Goal: Complete application form

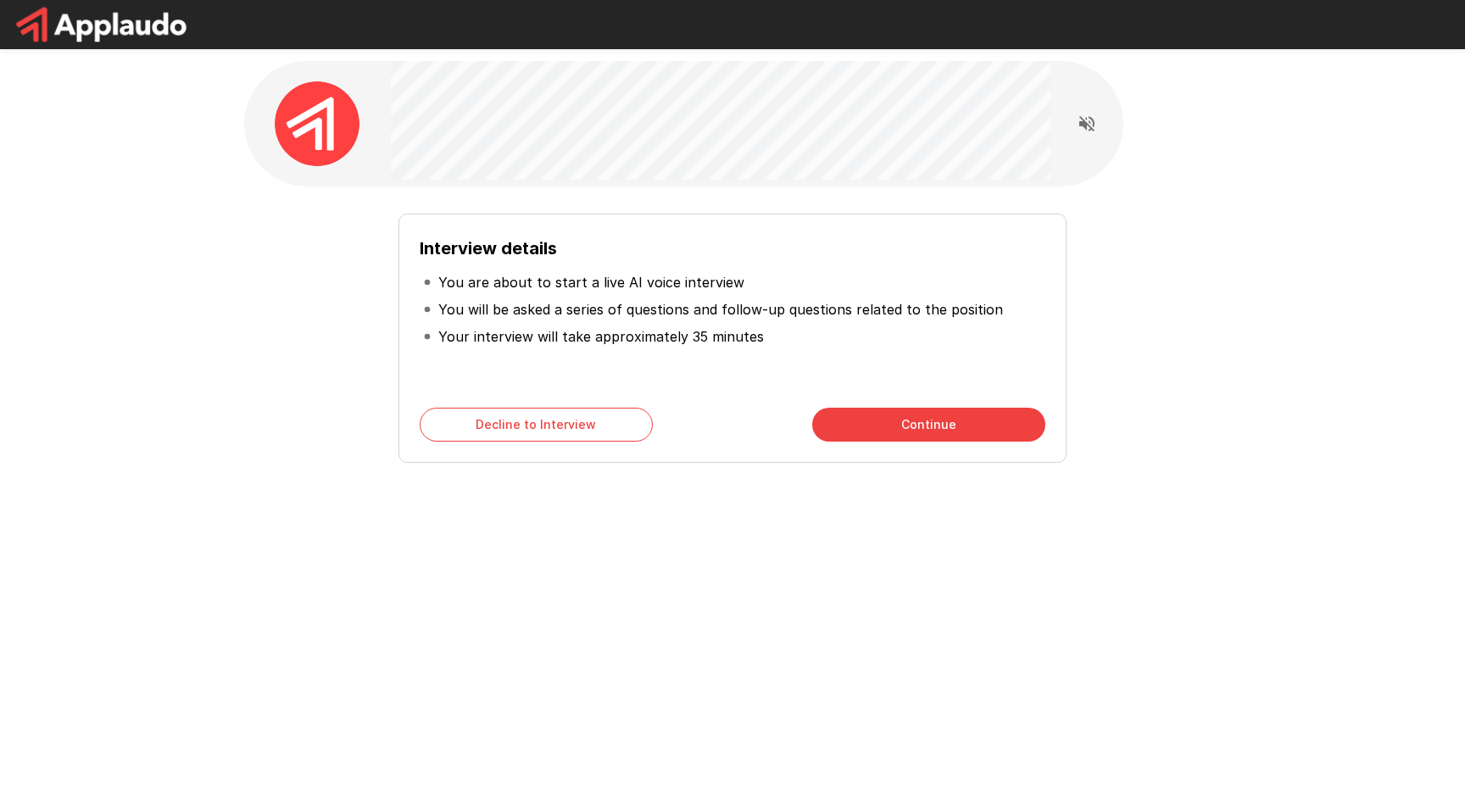
click at [955, 434] on button "Continue" at bounding box center [929, 425] width 233 height 34
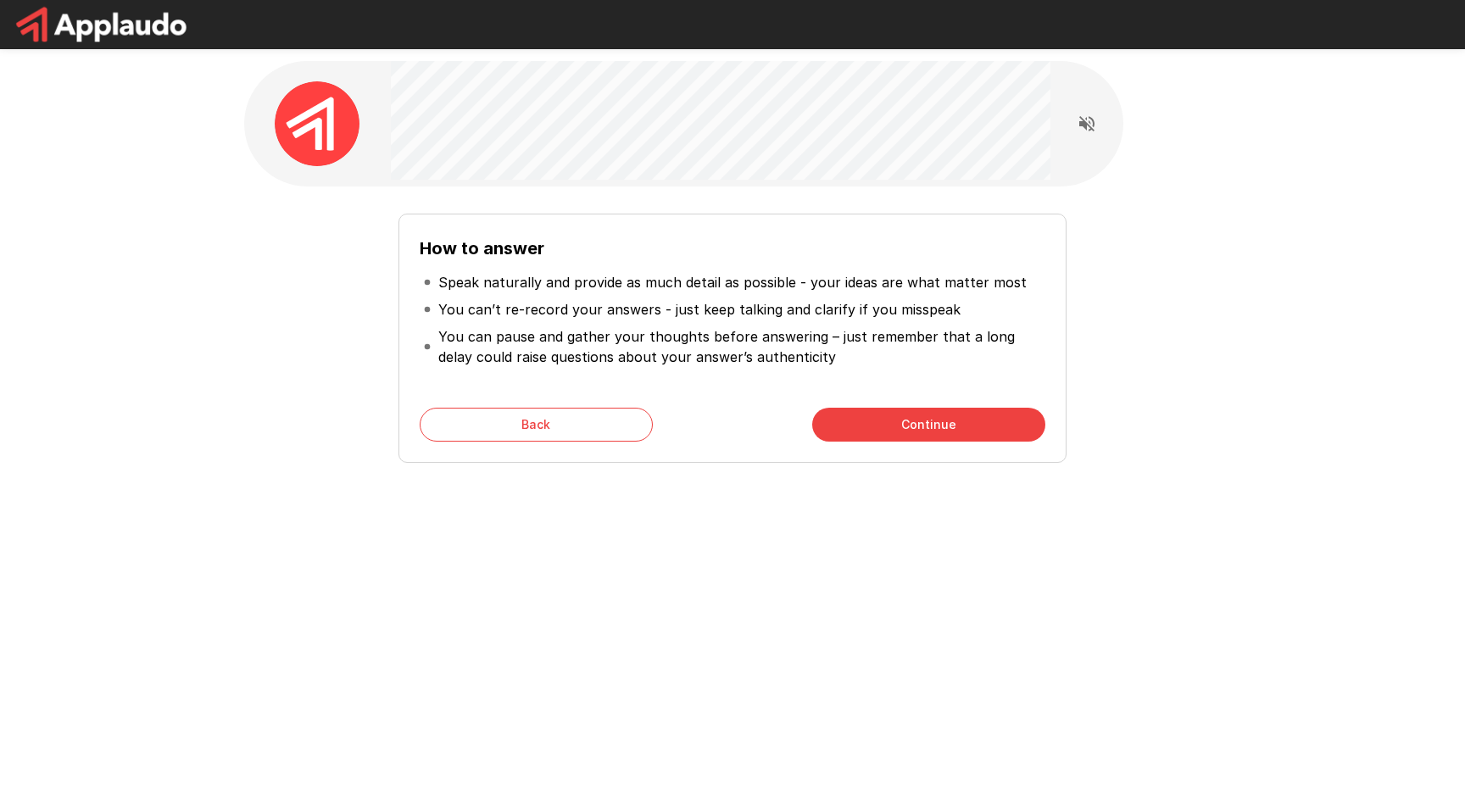
click at [955, 434] on button "Continue" at bounding box center [929, 425] width 233 height 34
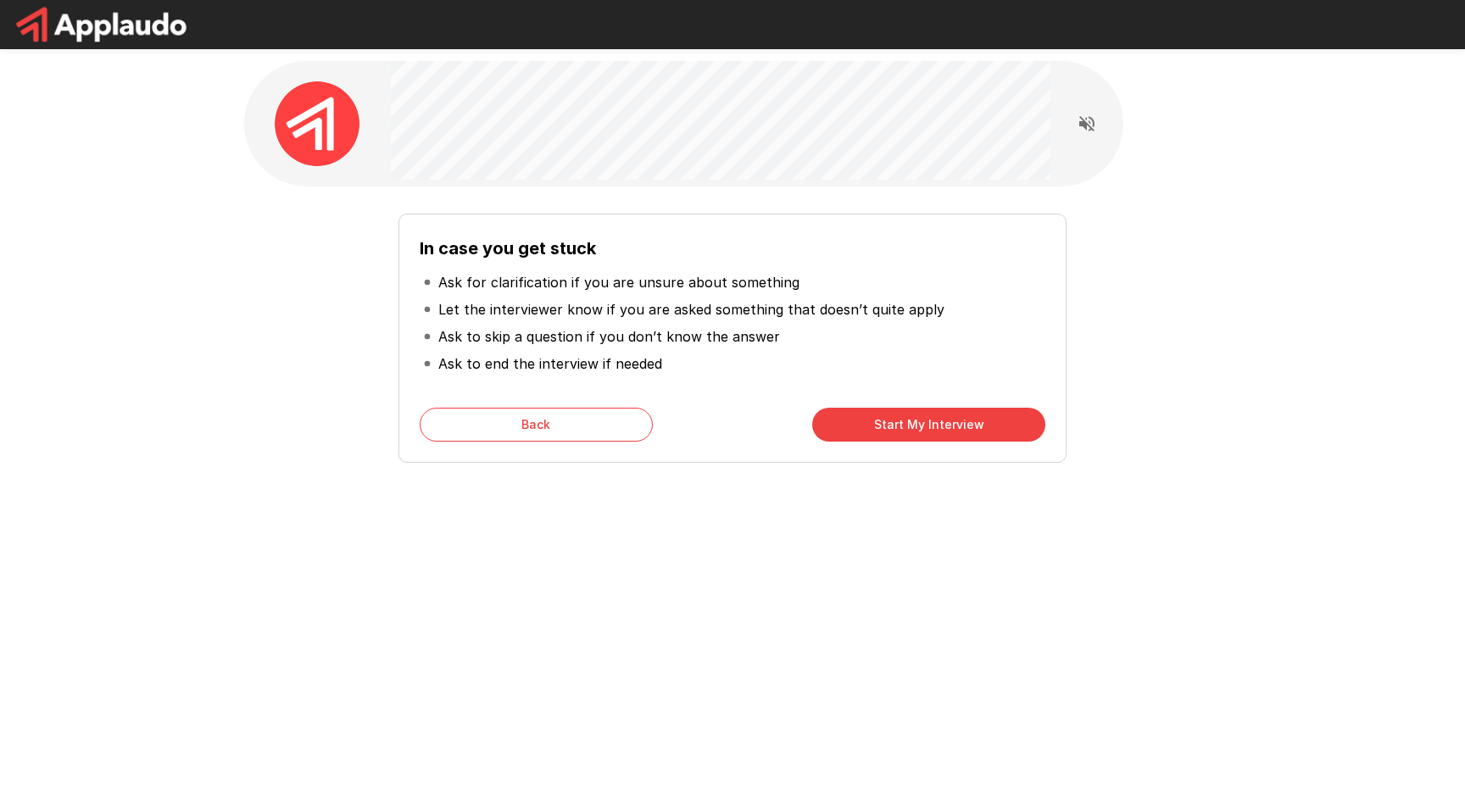
click at [955, 434] on button "Start My Interview" at bounding box center [929, 425] width 233 height 34
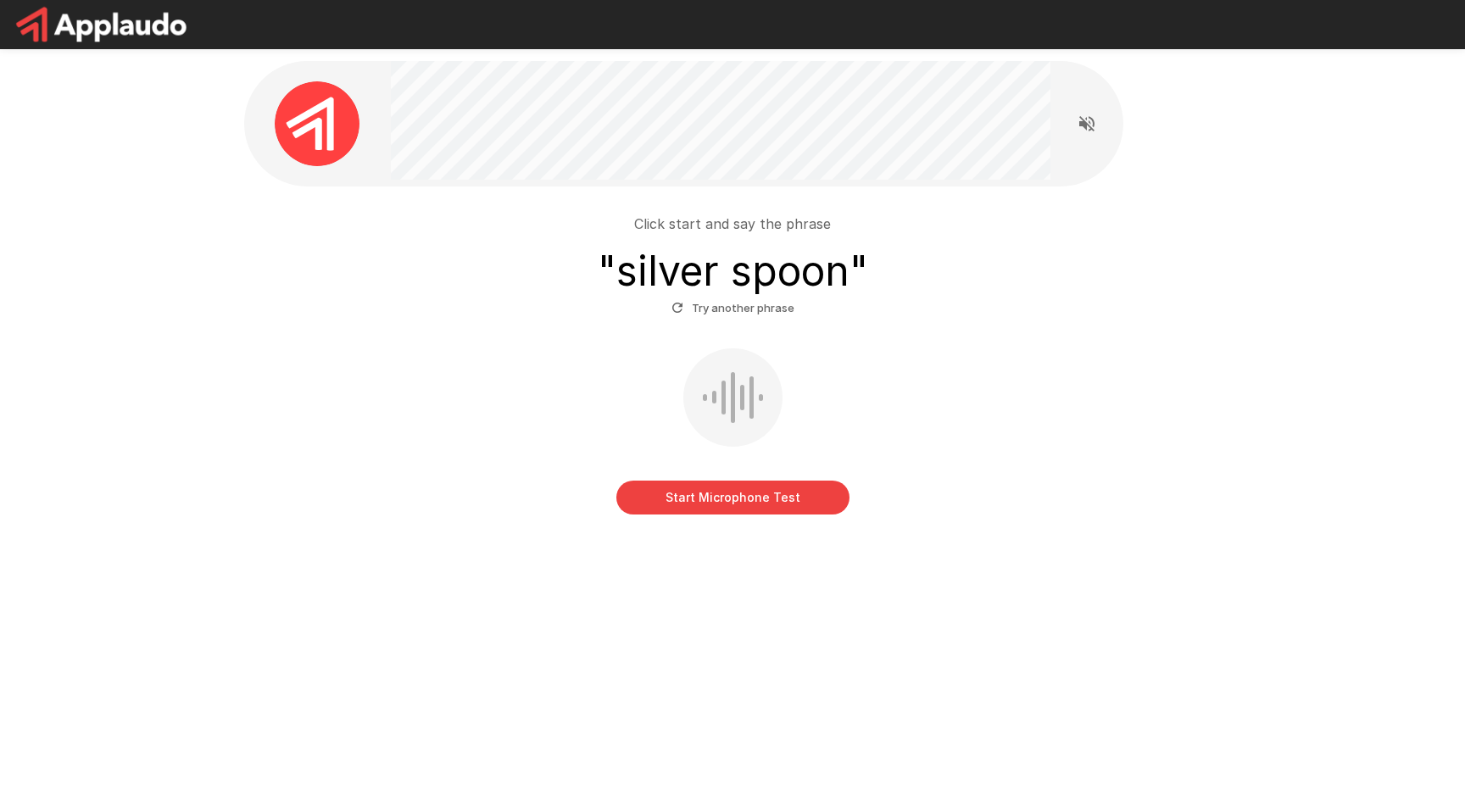
click at [784, 487] on button "Start Microphone Test" at bounding box center [732, 497] width 233 height 34
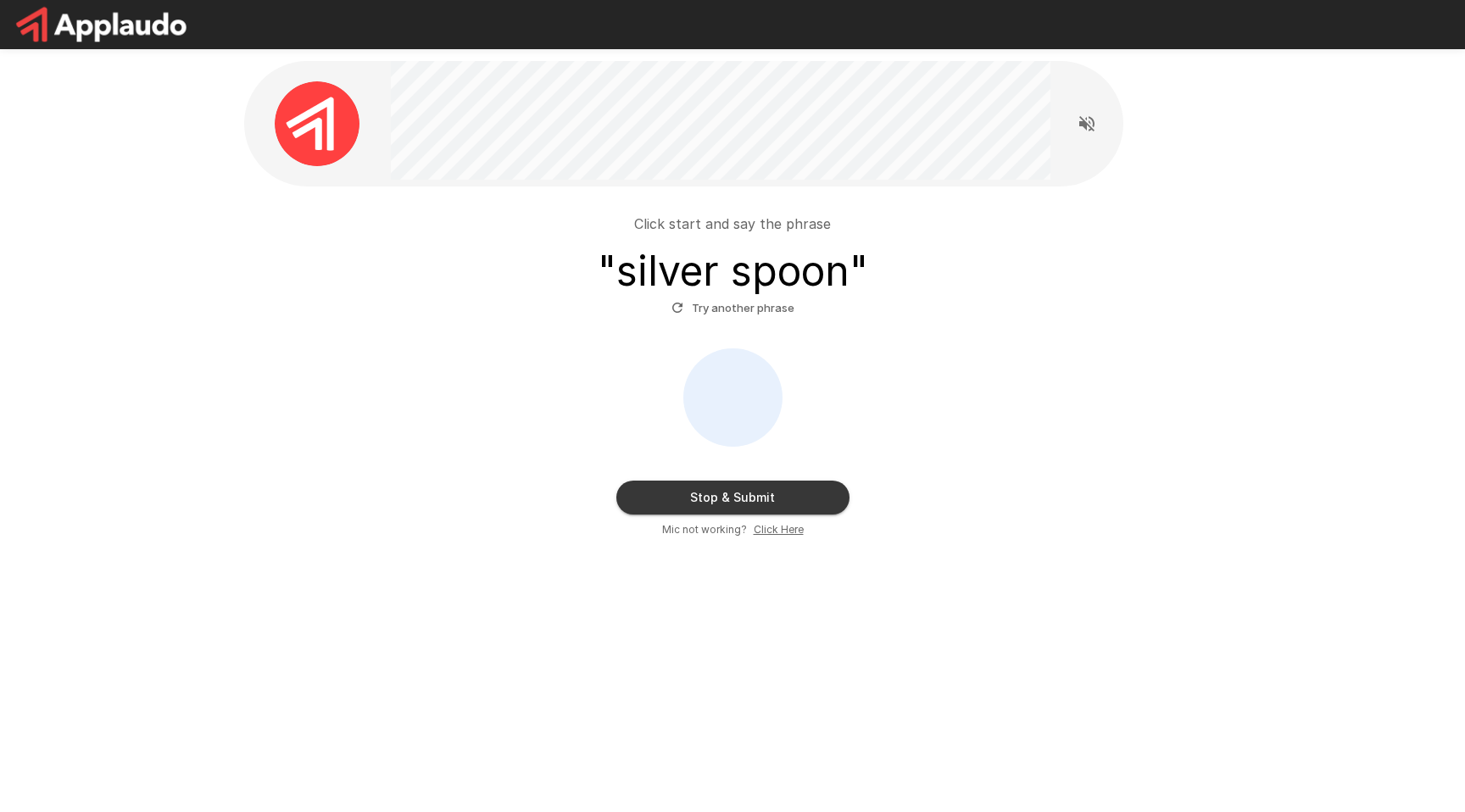
click at [784, 487] on button "Stop & Submit" at bounding box center [732, 497] width 233 height 34
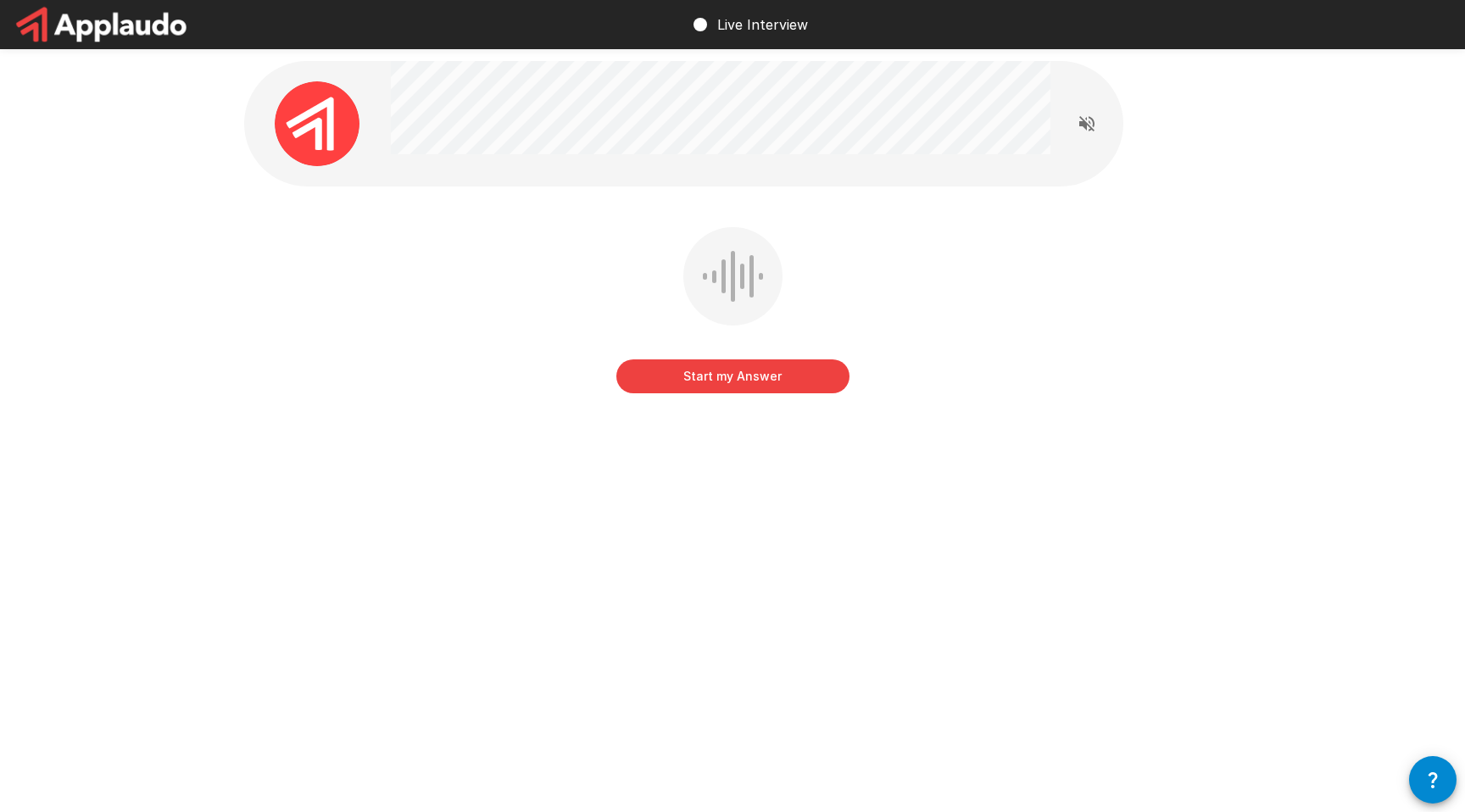
click at [793, 371] on button "Start my Answer" at bounding box center [732, 376] width 233 height 34
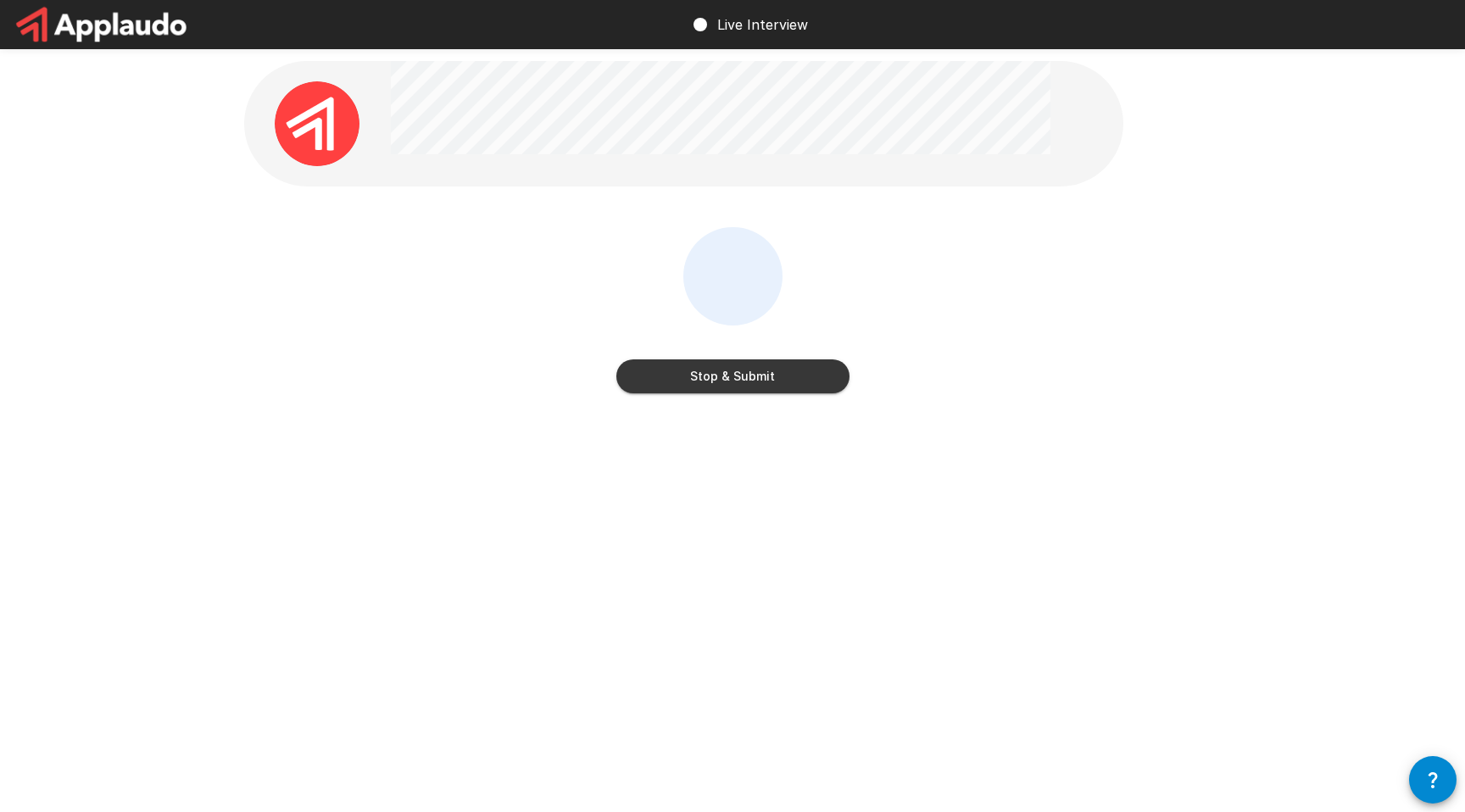
click at [761, 372] on button "Stop & Submit" at bounding box center [732, 376] width 233 height 34
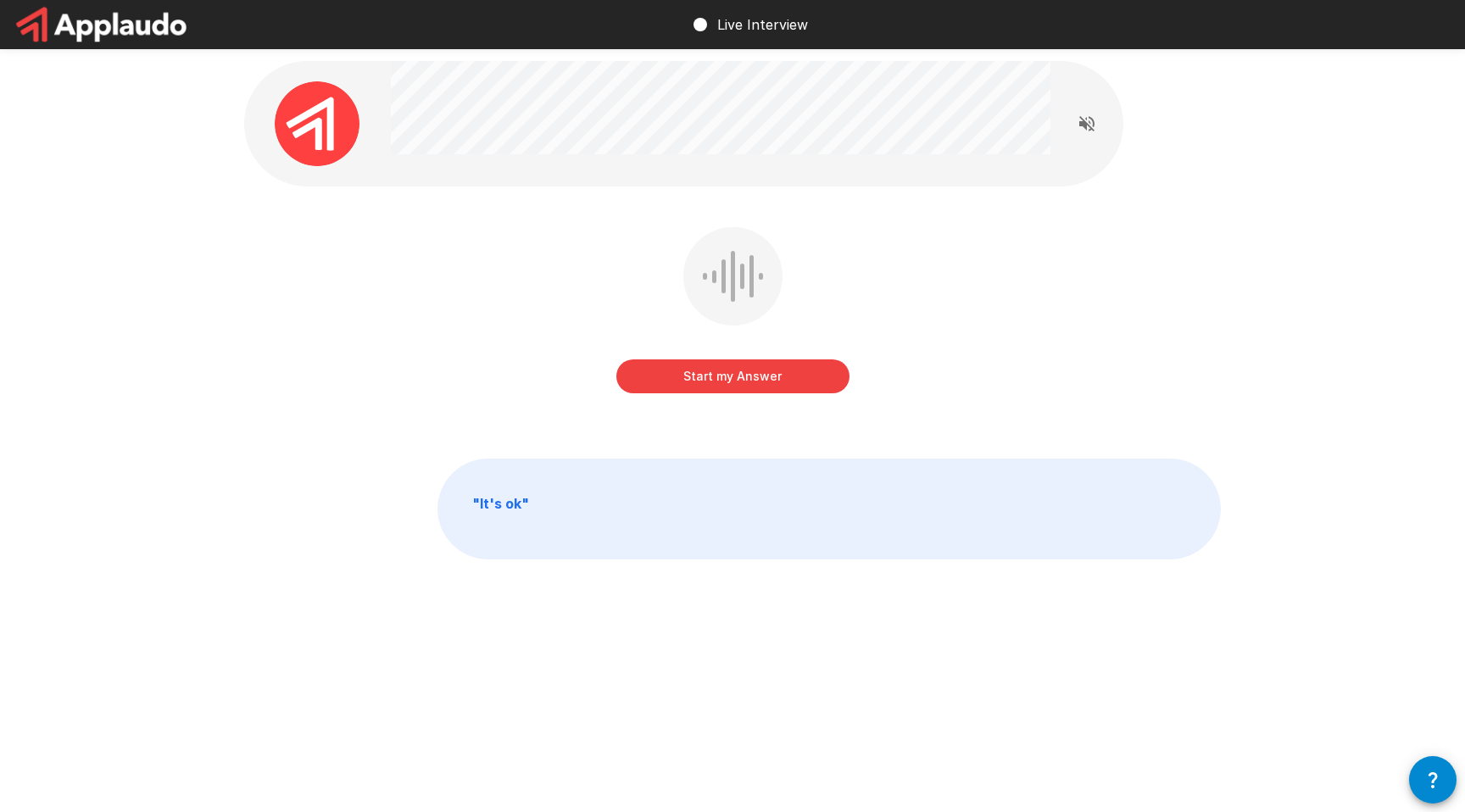
click at [772, 383] on button "Start my Answer" at bounding box center [732, 376] width 233 height 34
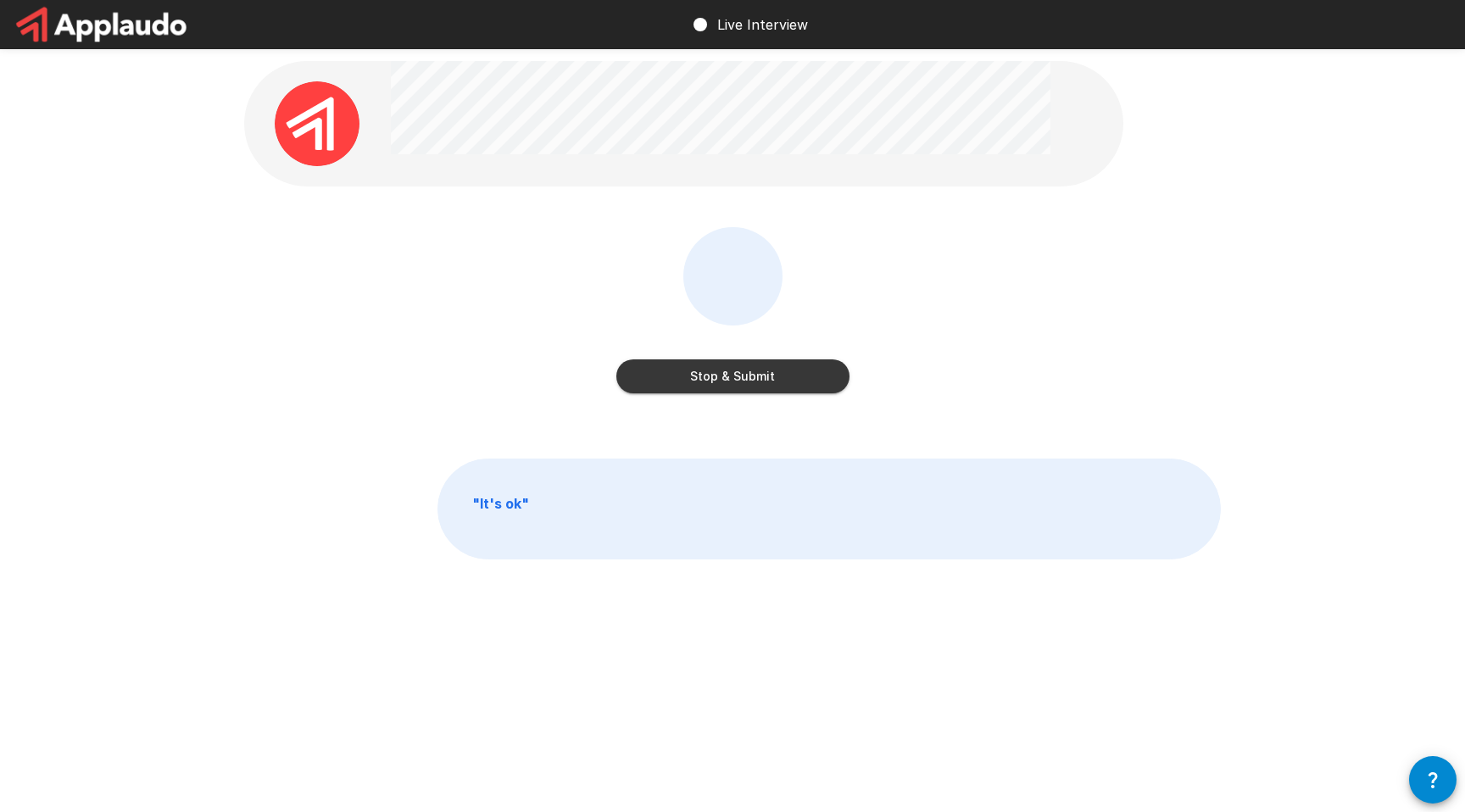
click at [778, 382] on button "Stop & Submit" at bounding box center [732, 376] width 233 height 34
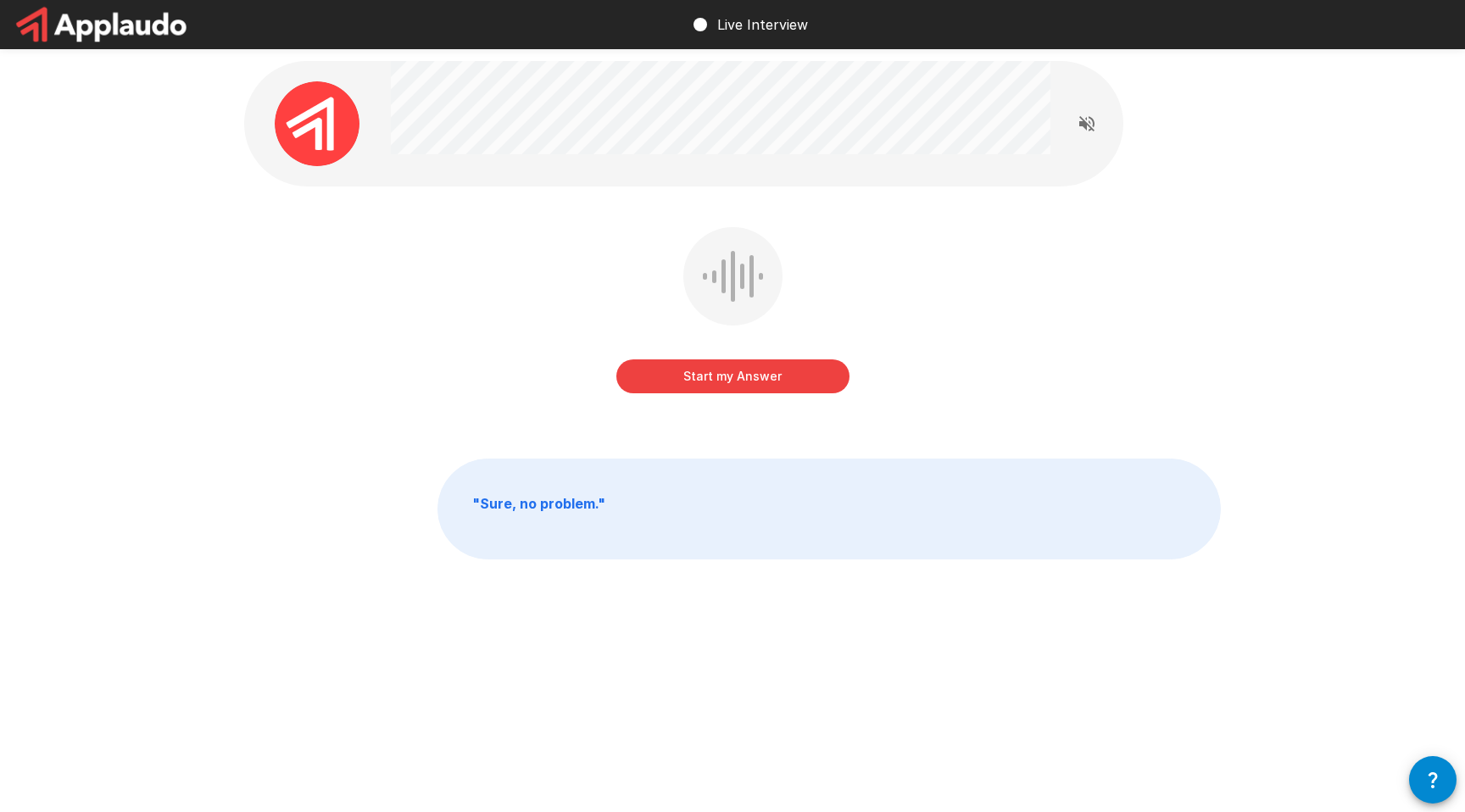
click at [778, 382] on button "Start my Answer" at bounding box center [732, 376] width 233 height 34
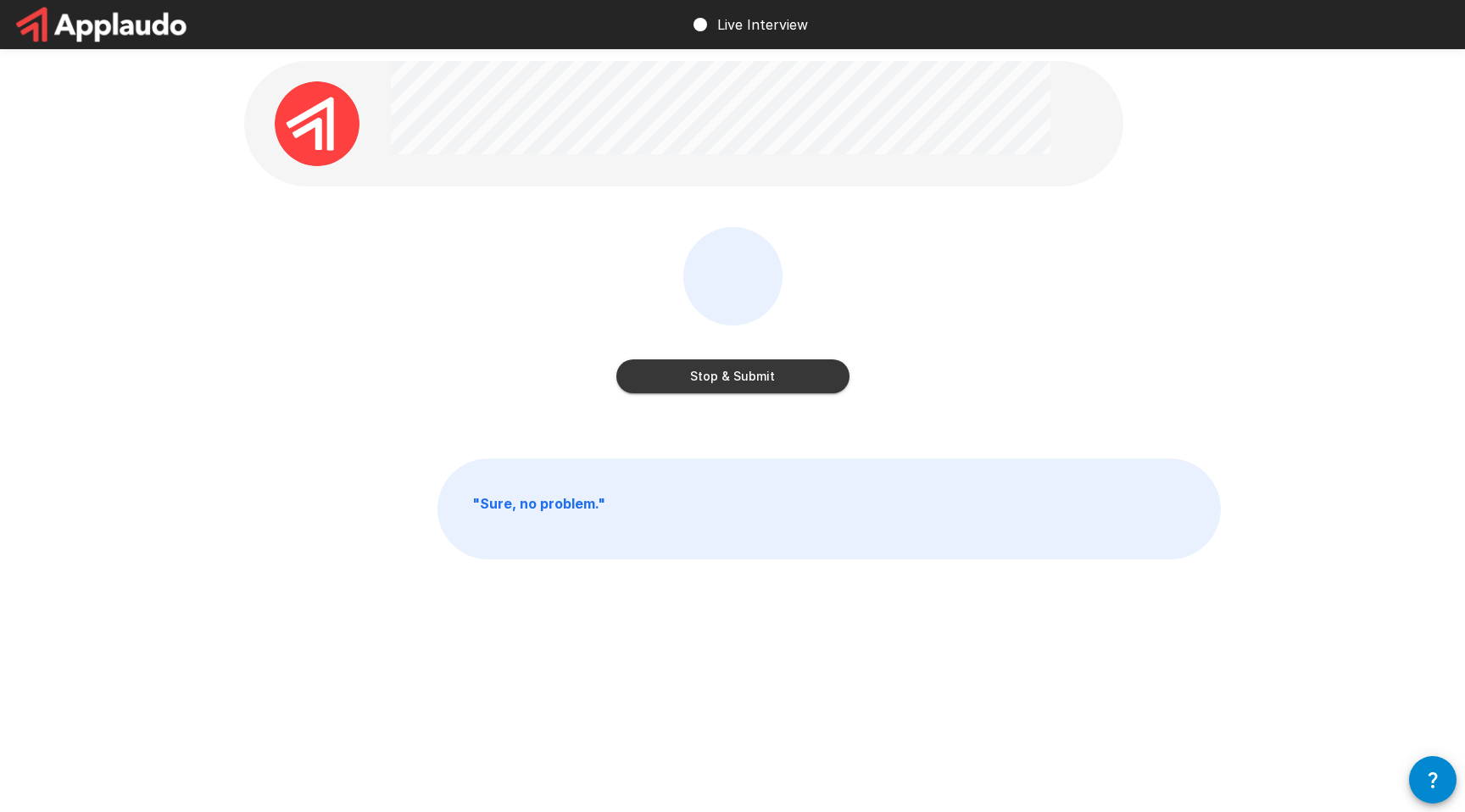
click at [816, 392] on button "Stop & Submit" at bounding box center [732, 376] width 233 height 34
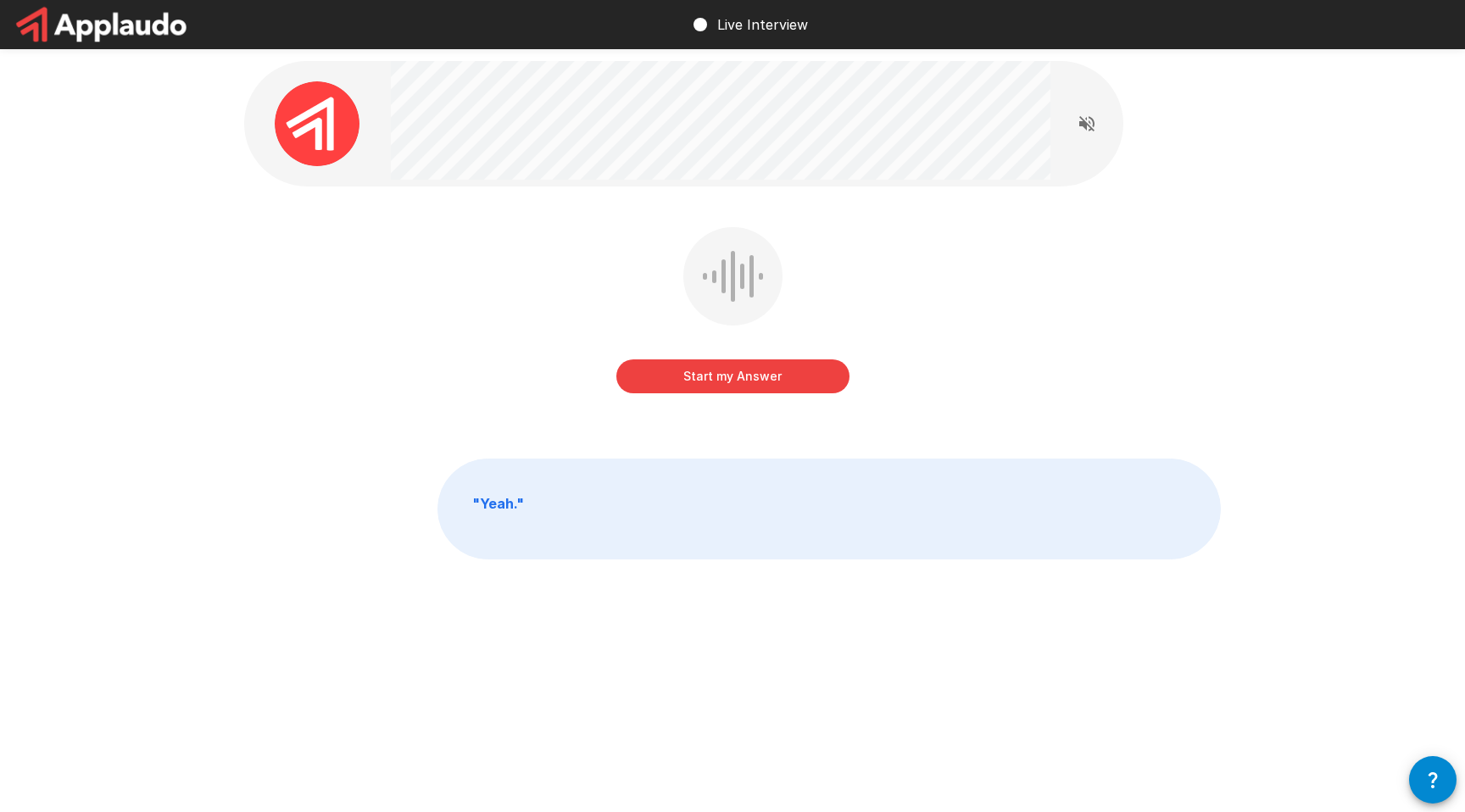
click at [822, 380] on button "Start my Answer" at bounding box center [732, 376] width 233 height 34
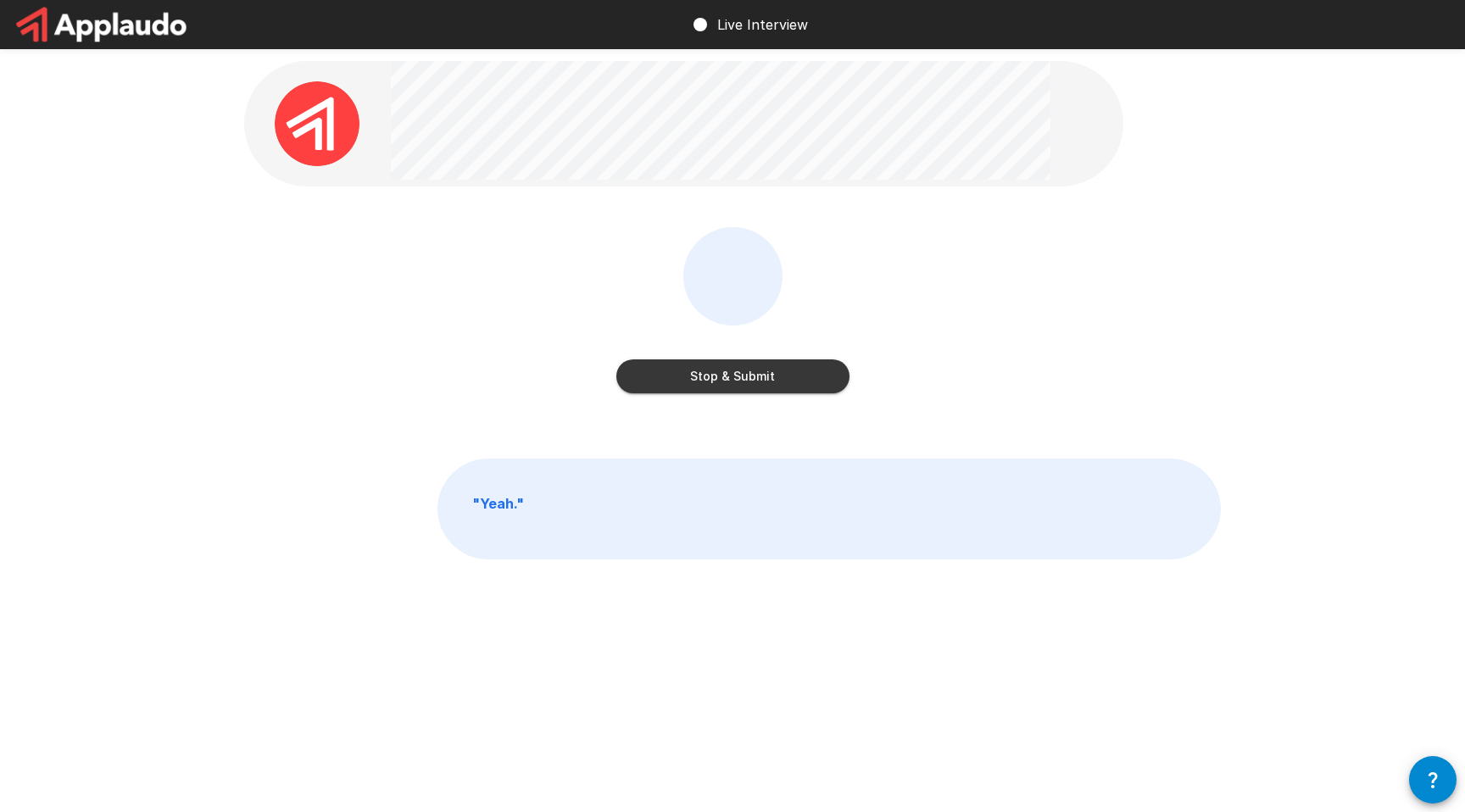
click at [803, 388] on button "Stop & Submit" at bounding box center [732, 376] width 233 height 34
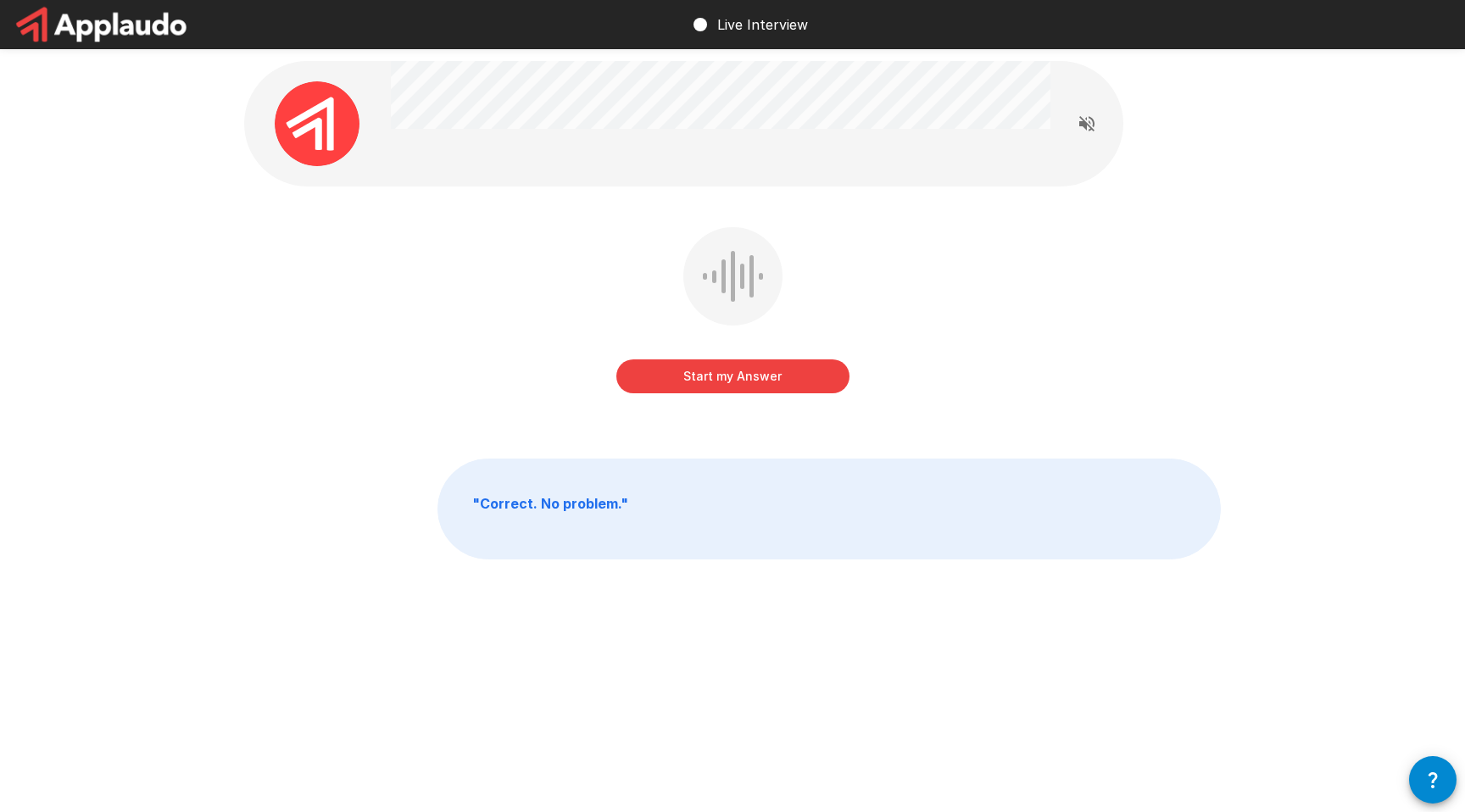
click at [803, 388] on button "Start my Answer" at bounding box center [732, 376] width 233 height 34
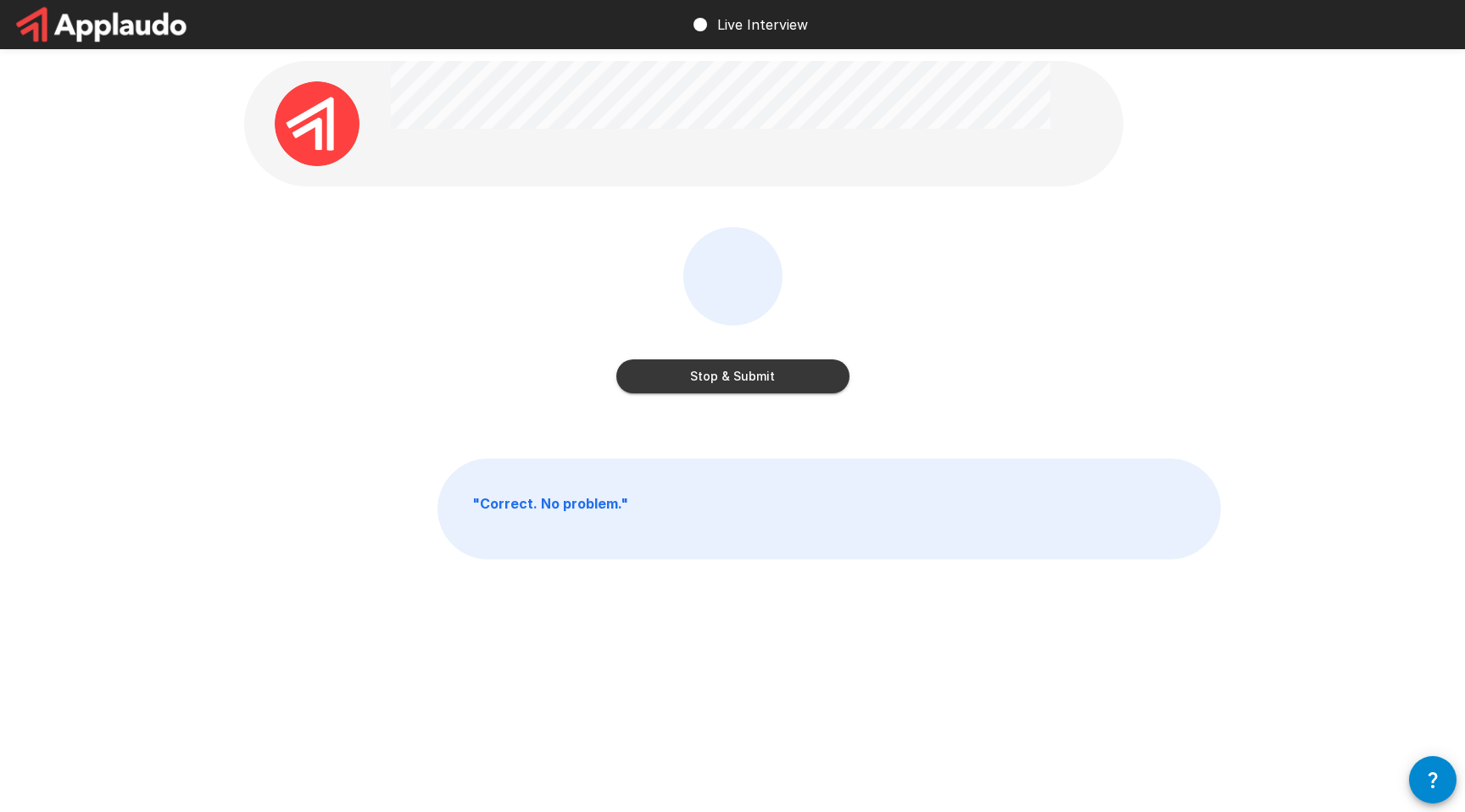
click at [802, 376] on button "Stop & Submit" at bounding box center [732, 376] width 233 height 34
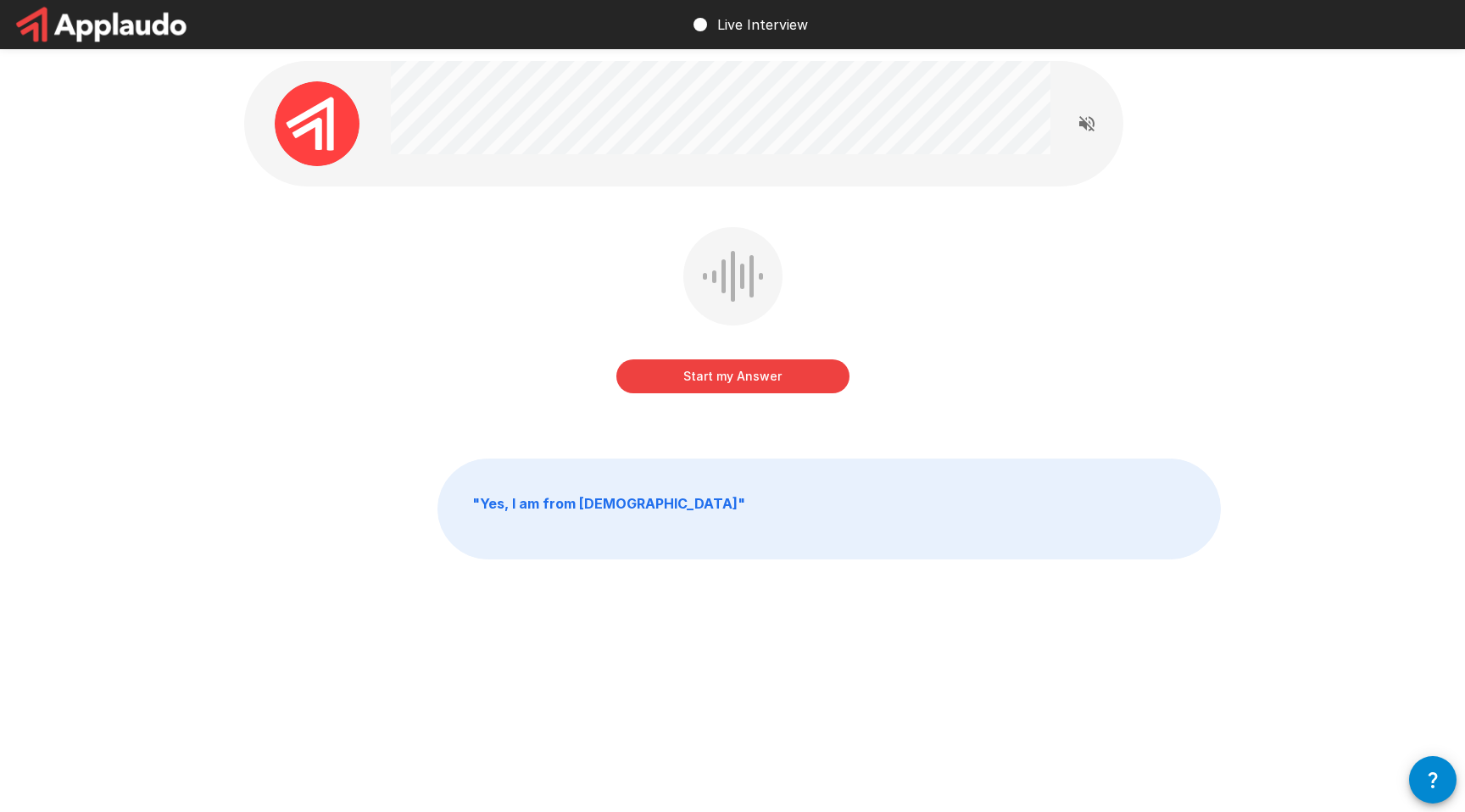
click at [802, 376] on button "Start my Answer" at bounding box center [732, 376] width 233 height 34
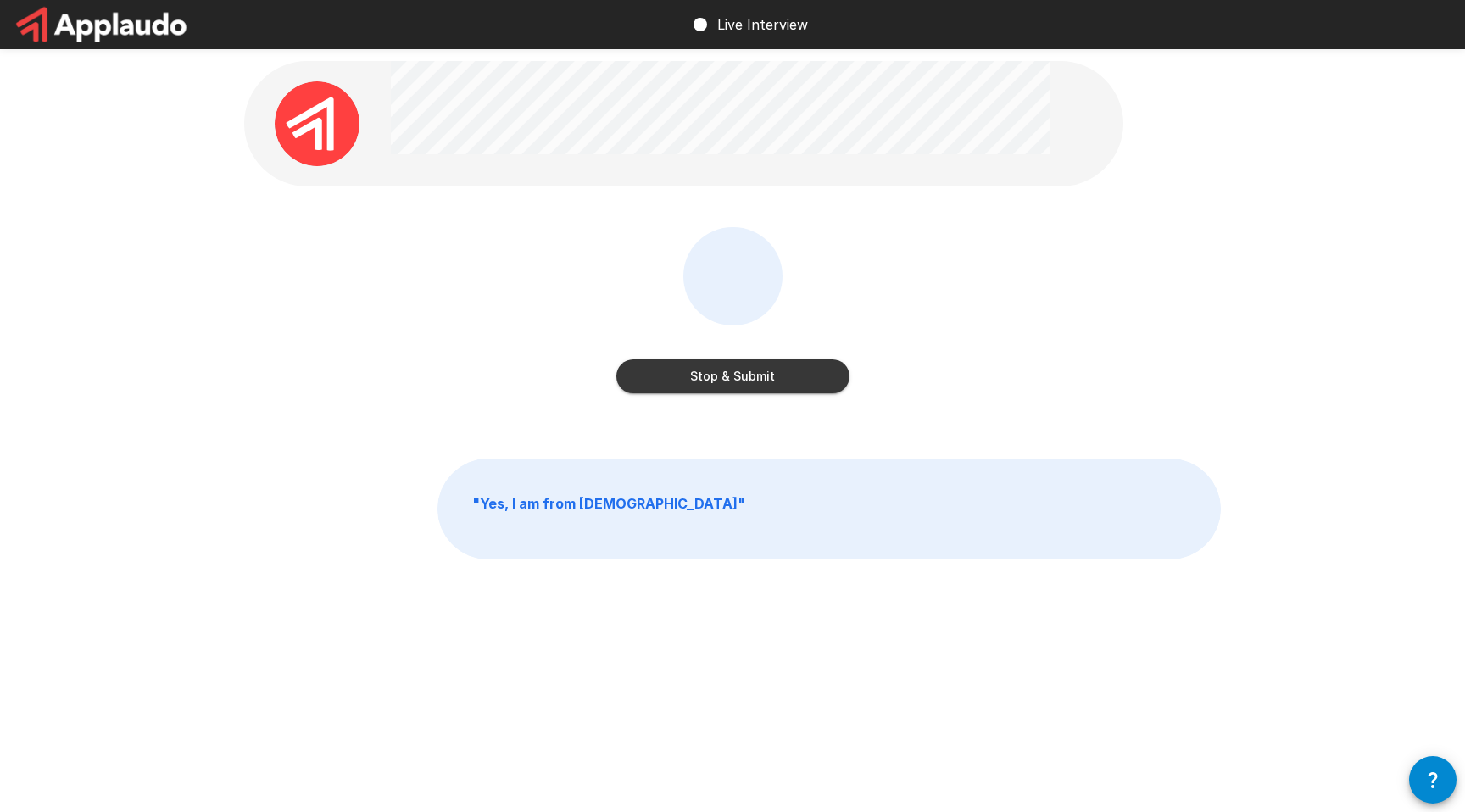
click at [760, 369] on button "Stop & Submit" at bounding box center [732, 376] width 233 height 34
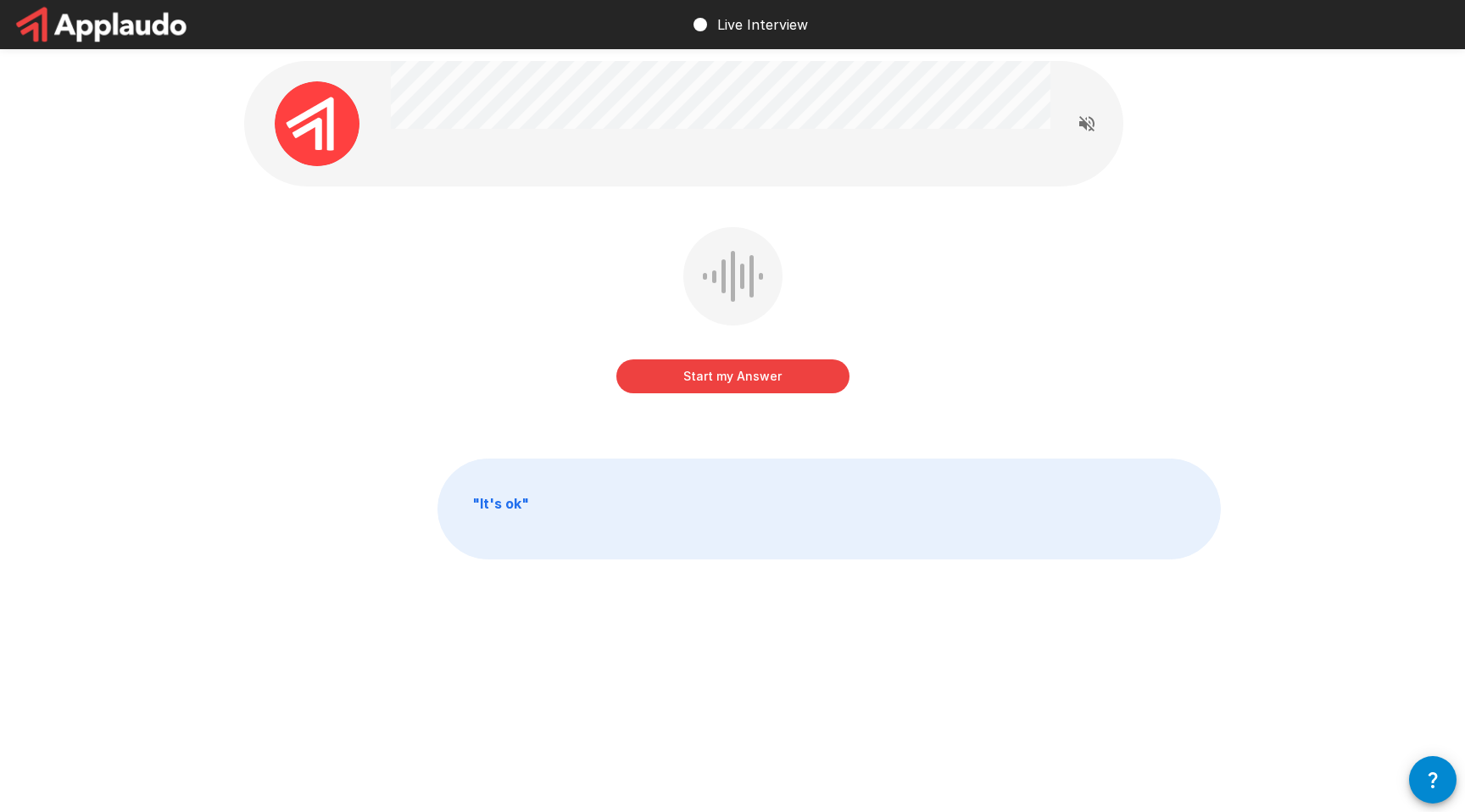
click at [760, 369] on button "Start my Answer" at bounding box center [732, 376] width 233 height 34
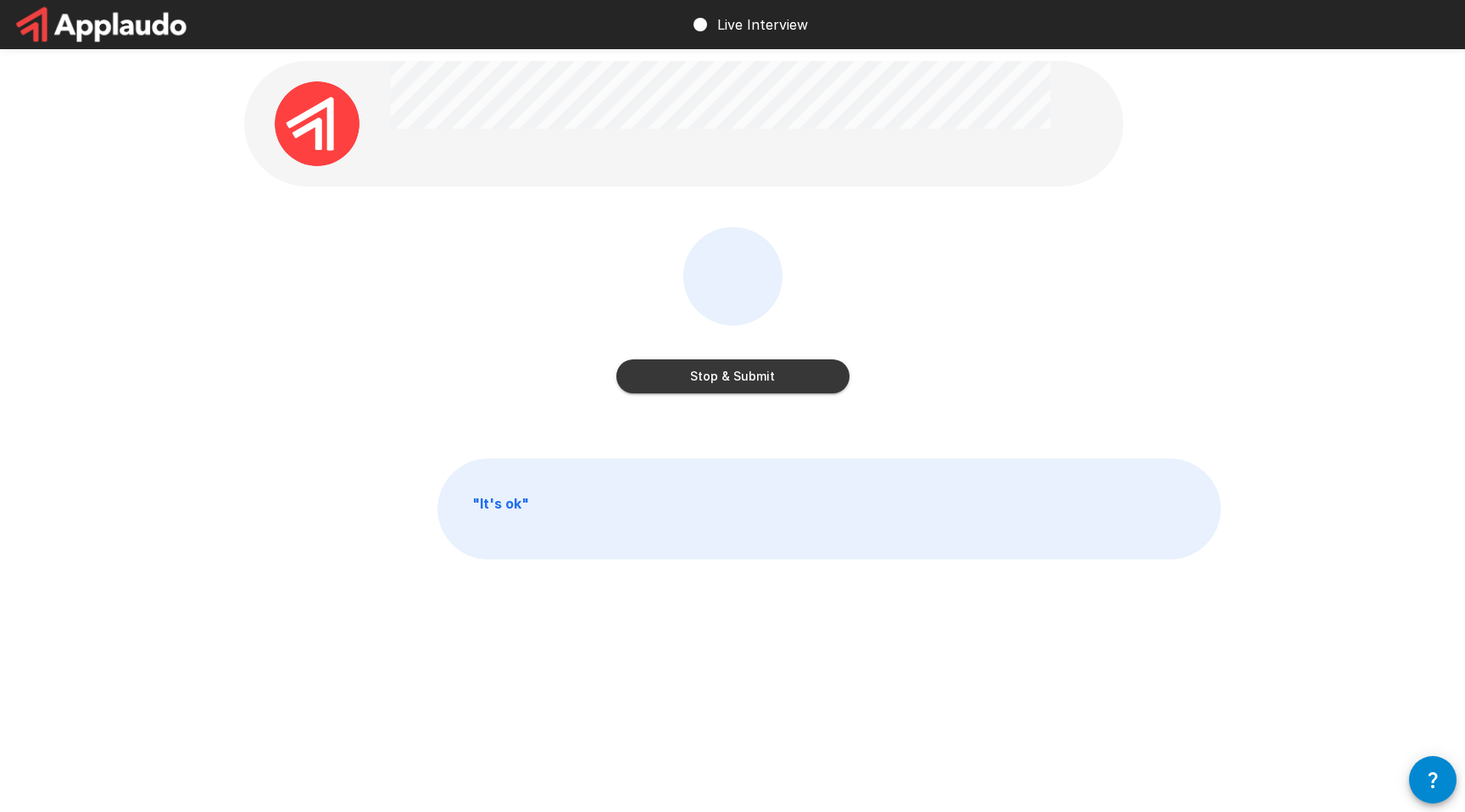
click at [801, 382] on button "Stop & Submit" at bounding box center [732, 376] width 233 height 34
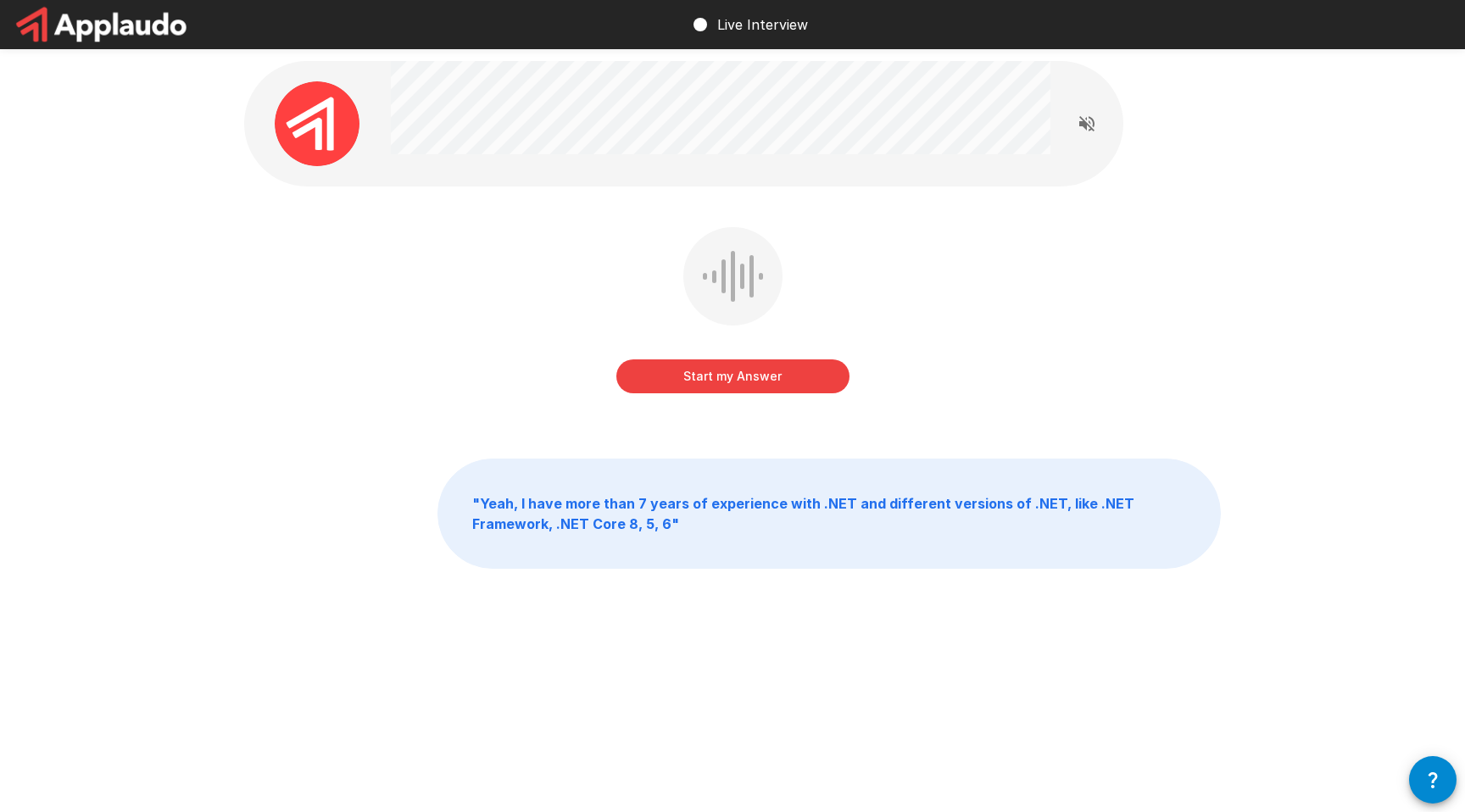
click at [801, 382] on button "Start my Answer" at bounding box center [732, 376] width 233 height 34
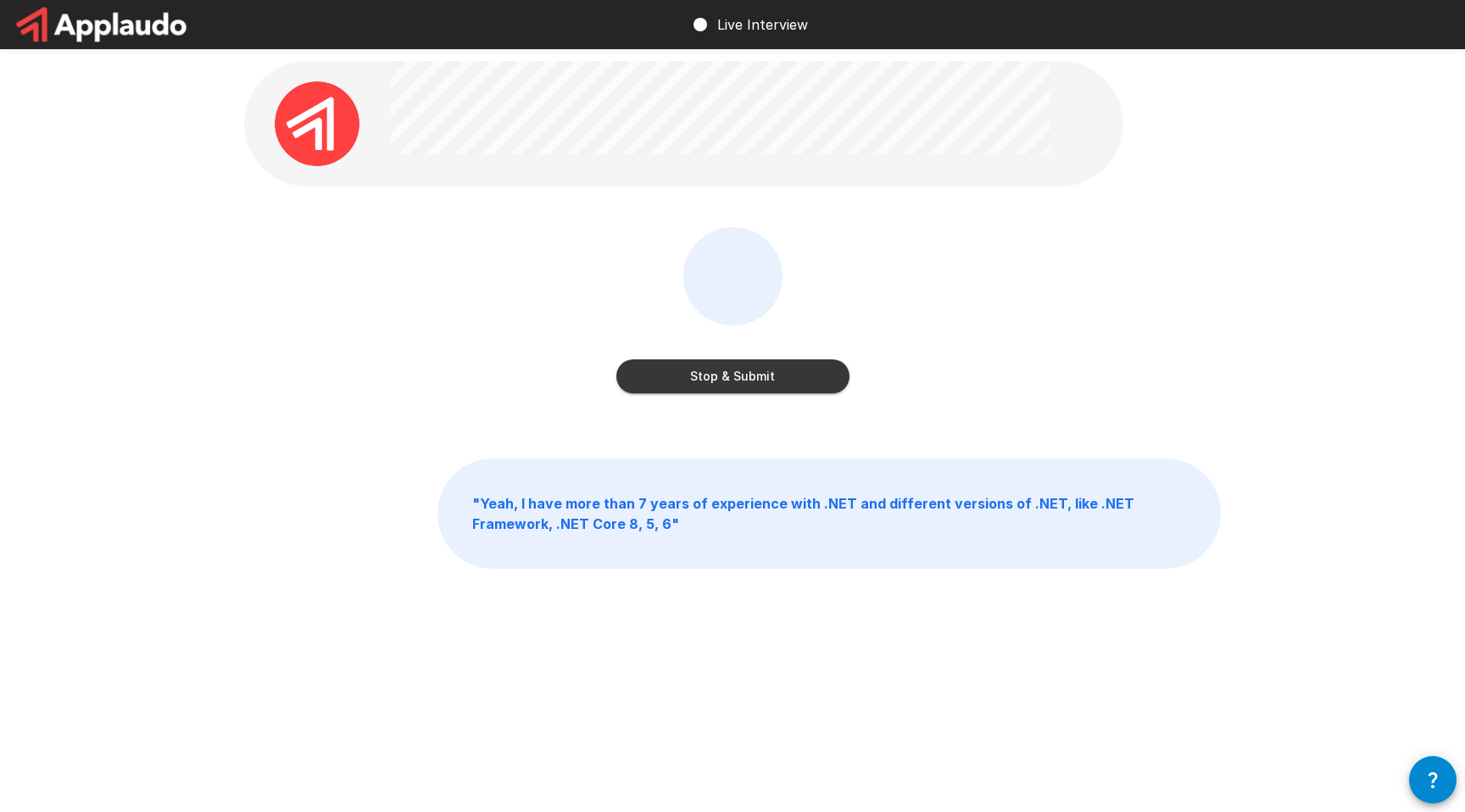
click at [762, 377] on button "Stop & Submit" at bounding box center [732, 376] width 233 height 34
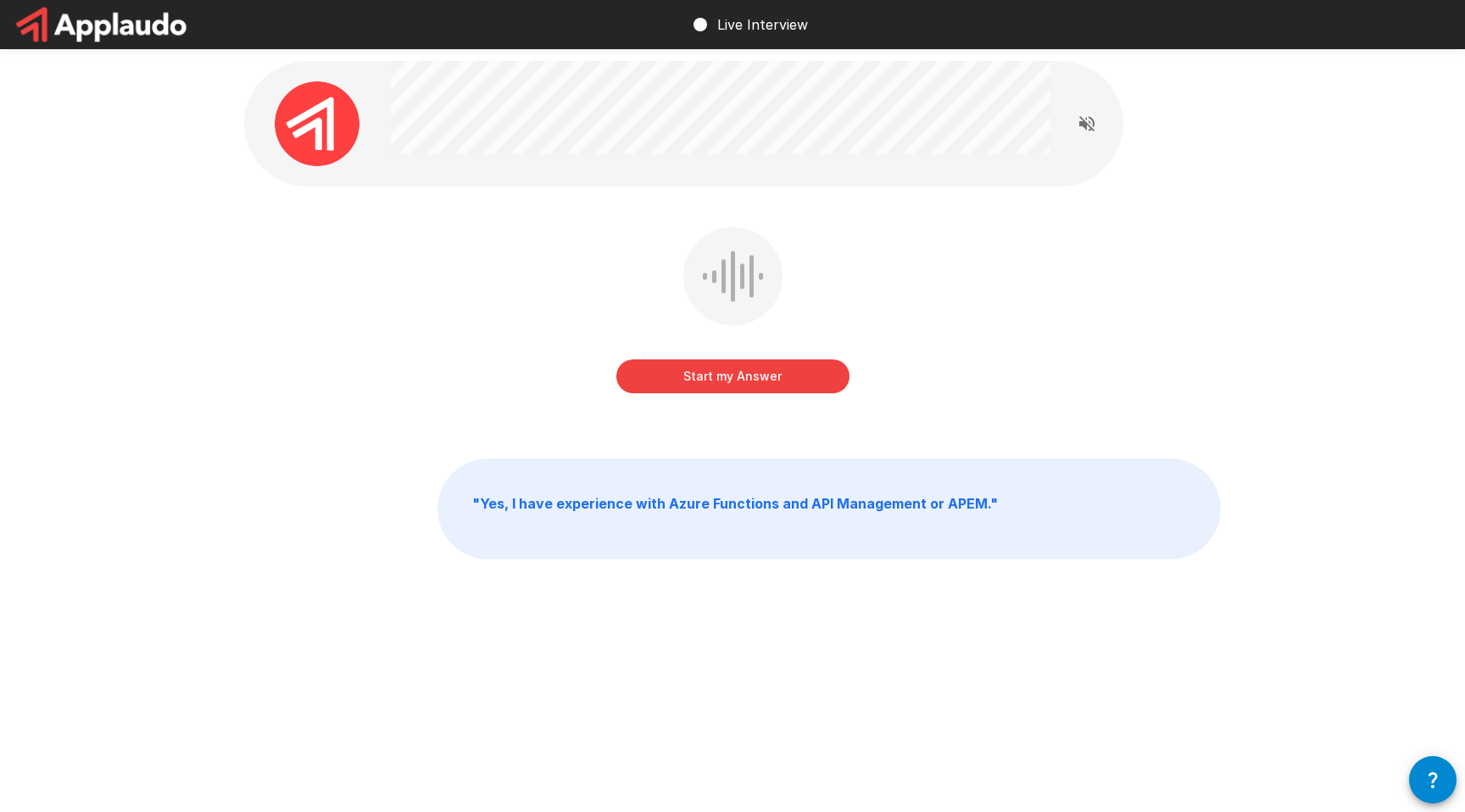
click at [776, 372] on button "Start my Answer" at bounding box center [732, 376] width 233 height 34
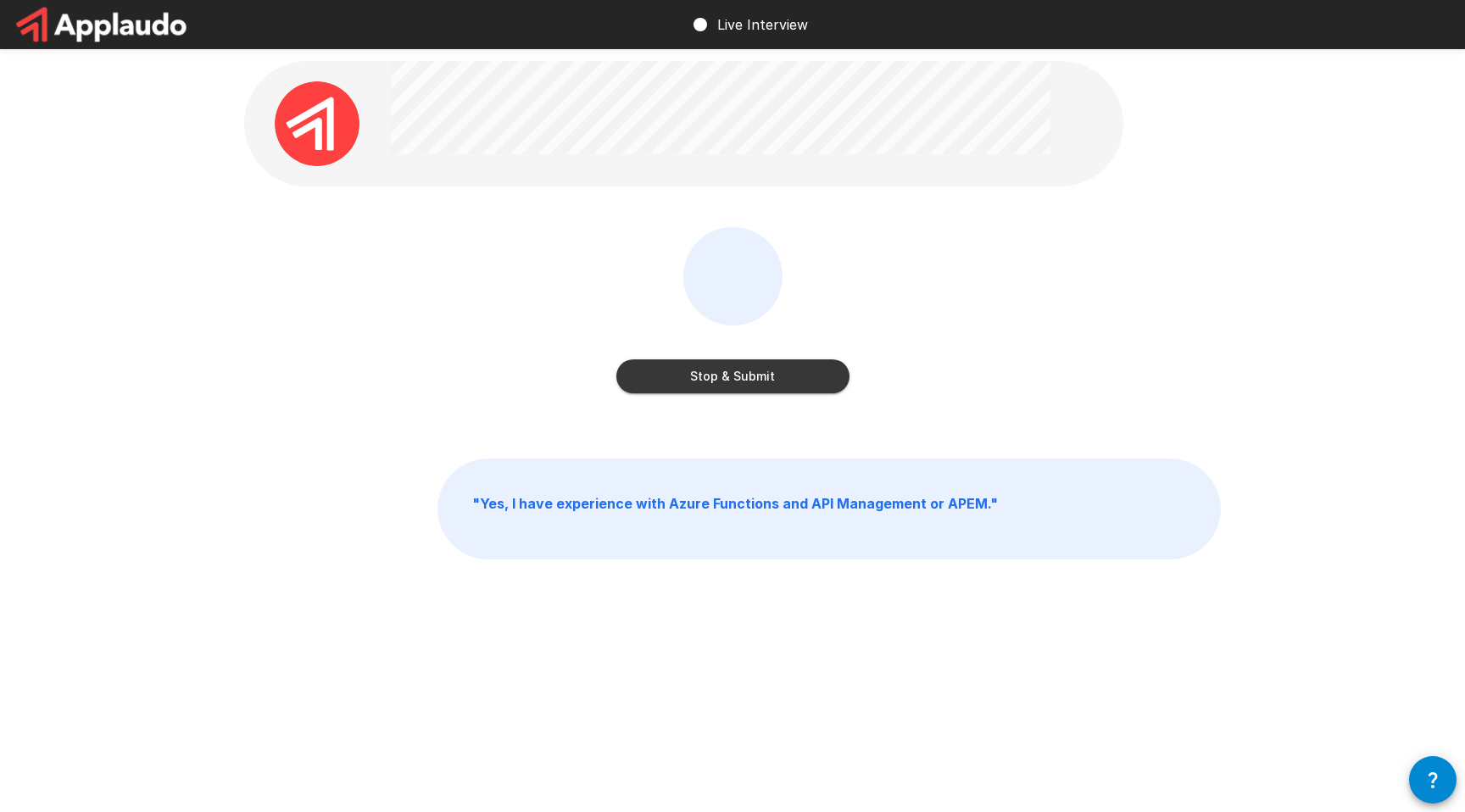
click at [823, 388] on button "Stop & Submit" at bounding box center [732, 376] width 233 height 34
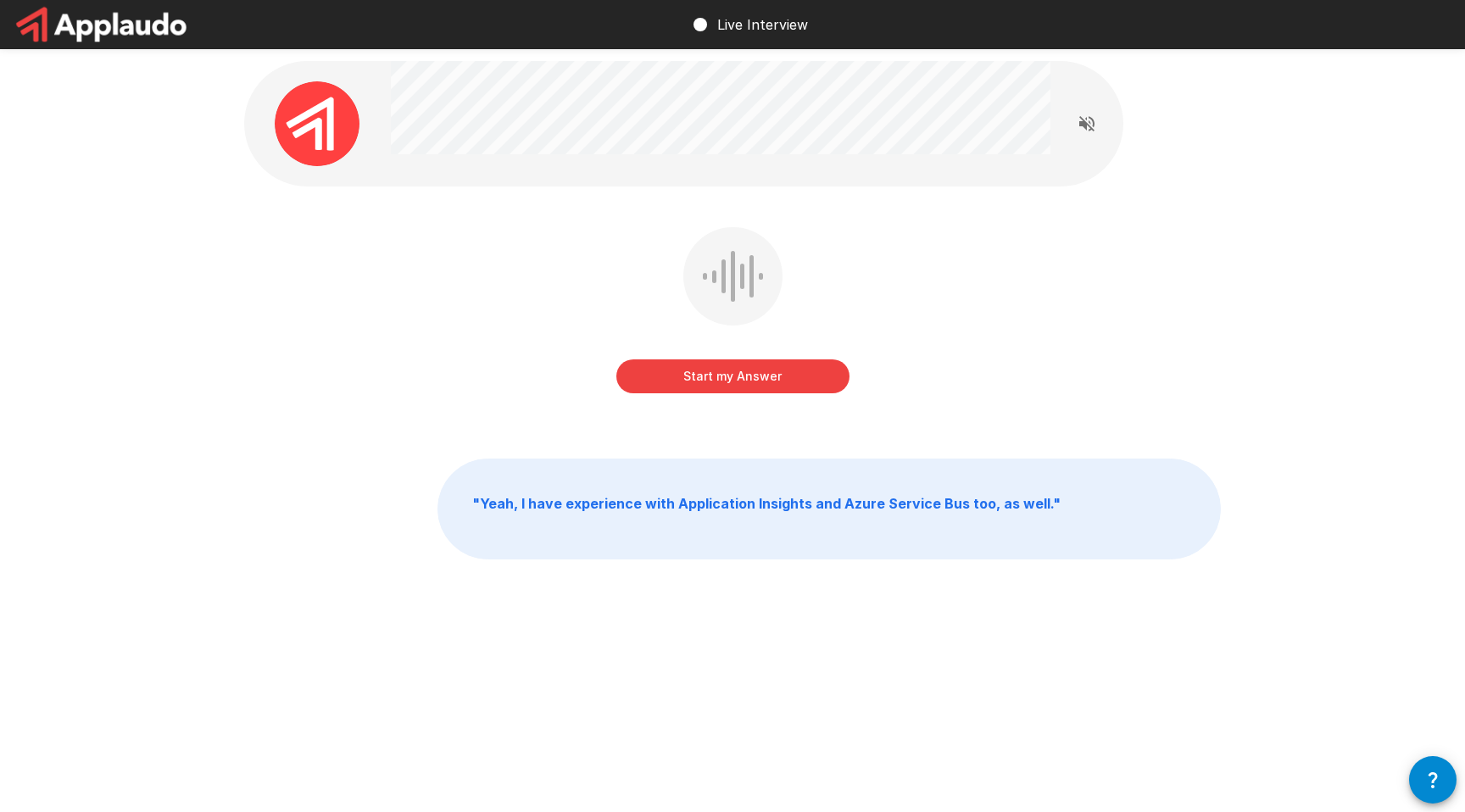
click at [785, 367] on button "Start my Answer" at bounding box center [732, 376] width 233 height 34
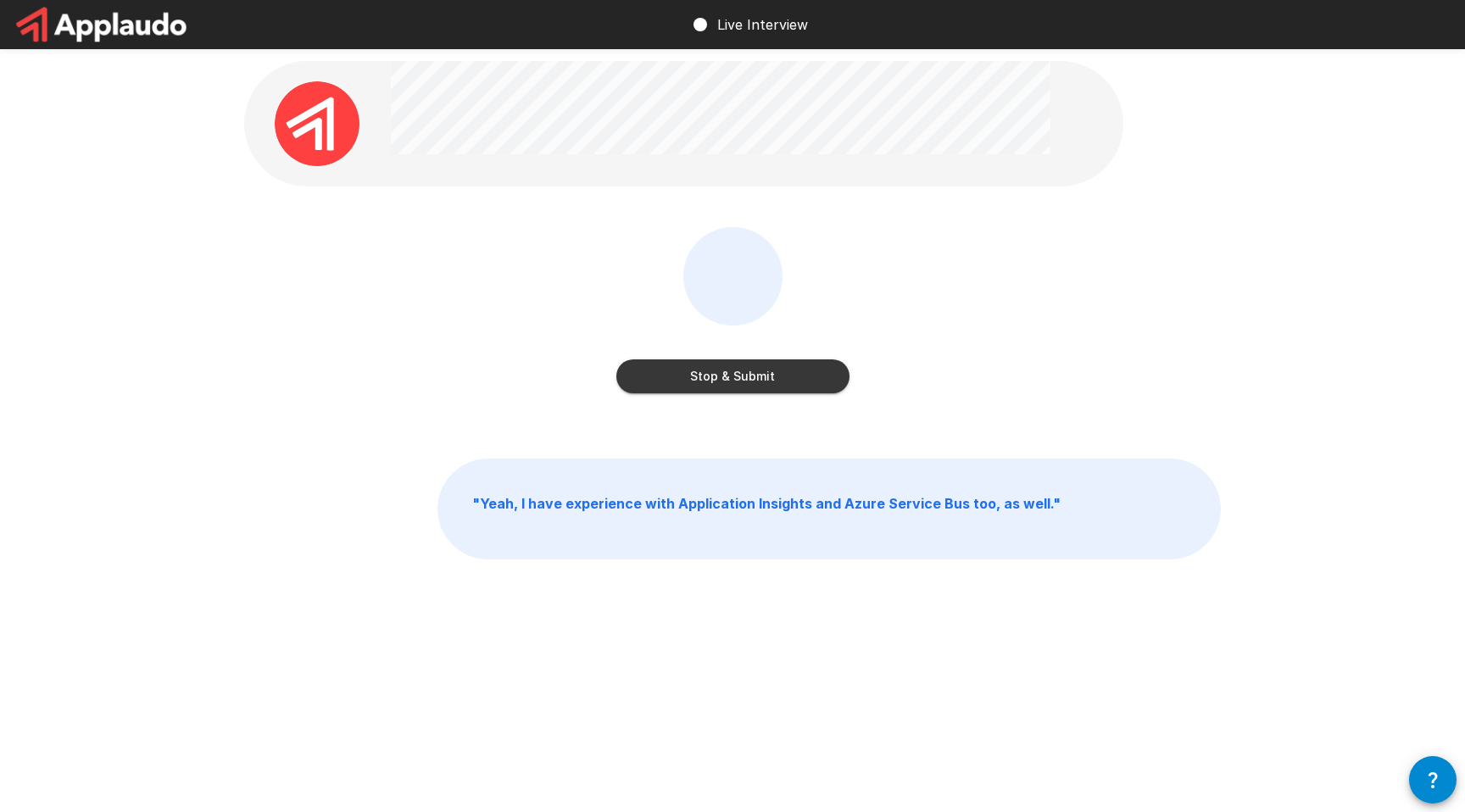
click at [763, 377] on button "Stop & Submit" at bounding box center [732, 376] width 233 height 34
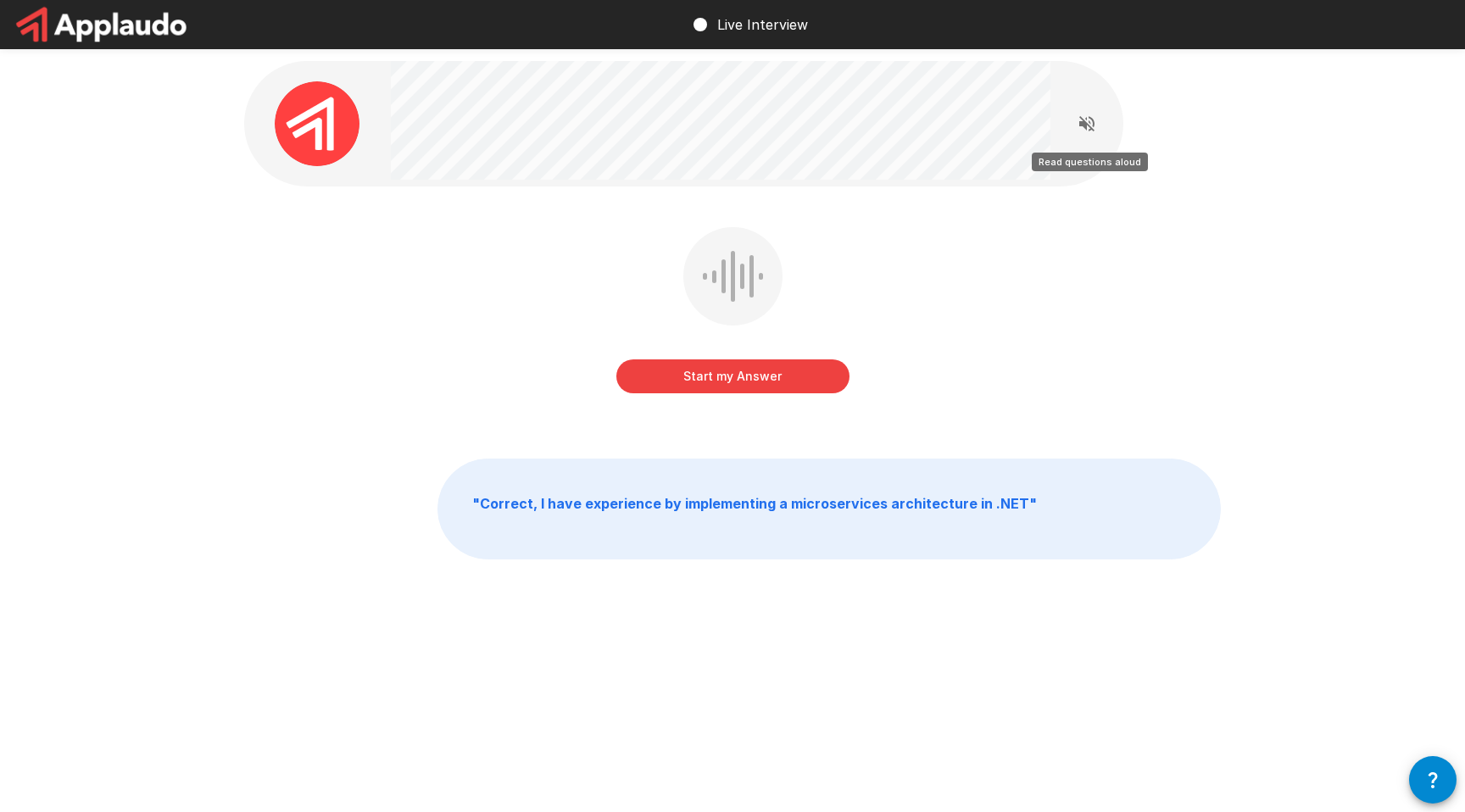
click at [1077, 120] on icon "Read questions aloud" at bounding box center [1087, 124] width 21 height 21
click at [1082, 134] on button "Stop reading questions aloud" at bounding box center [1087, 124] width 34 height 34
click at [757, 383] on button "Start my Answer" at bounding box center [732, 376] width 233 height 34
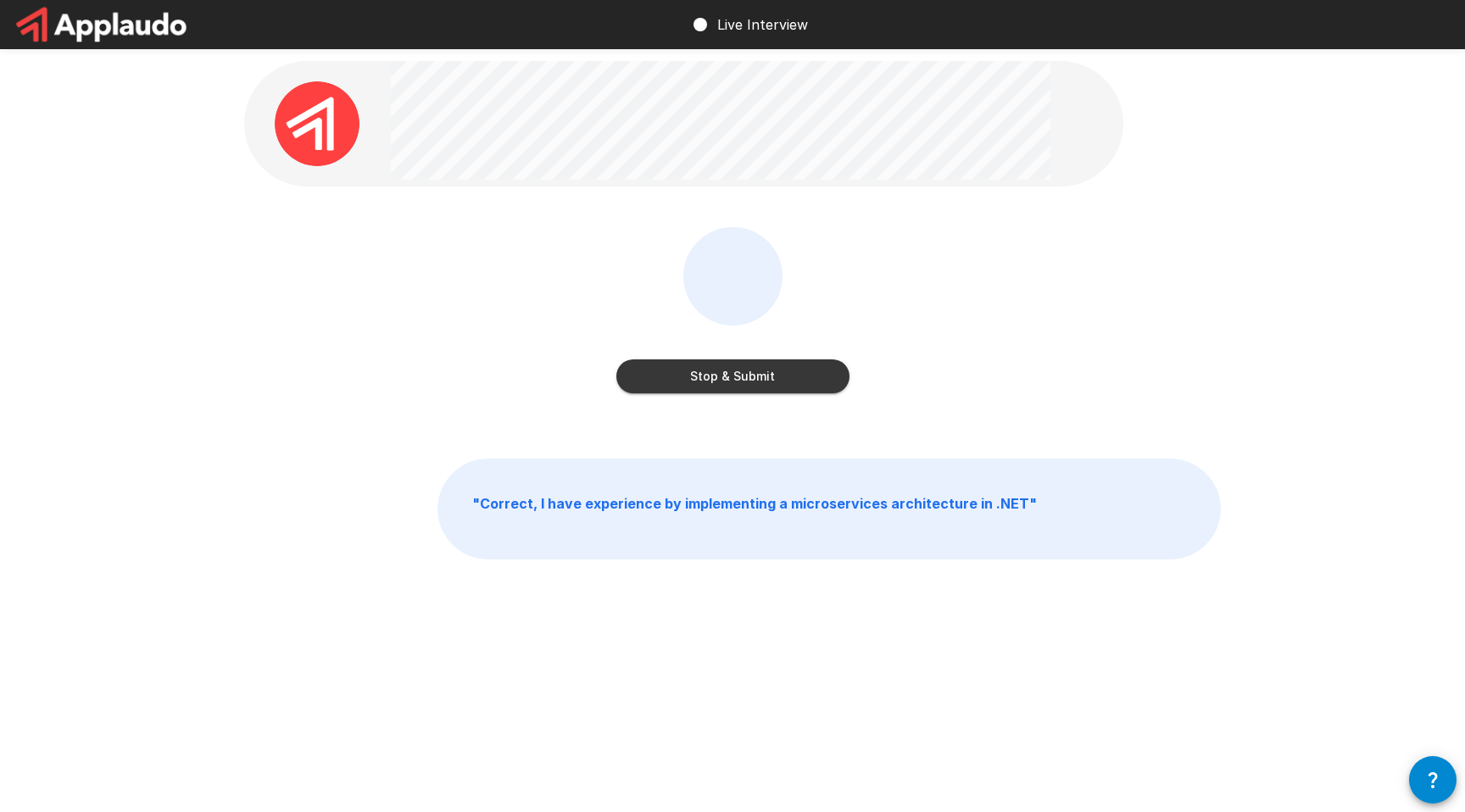
click at [756, 392] on button "Stop & Submit" at bounding box center [732, 376] width 233 height 34
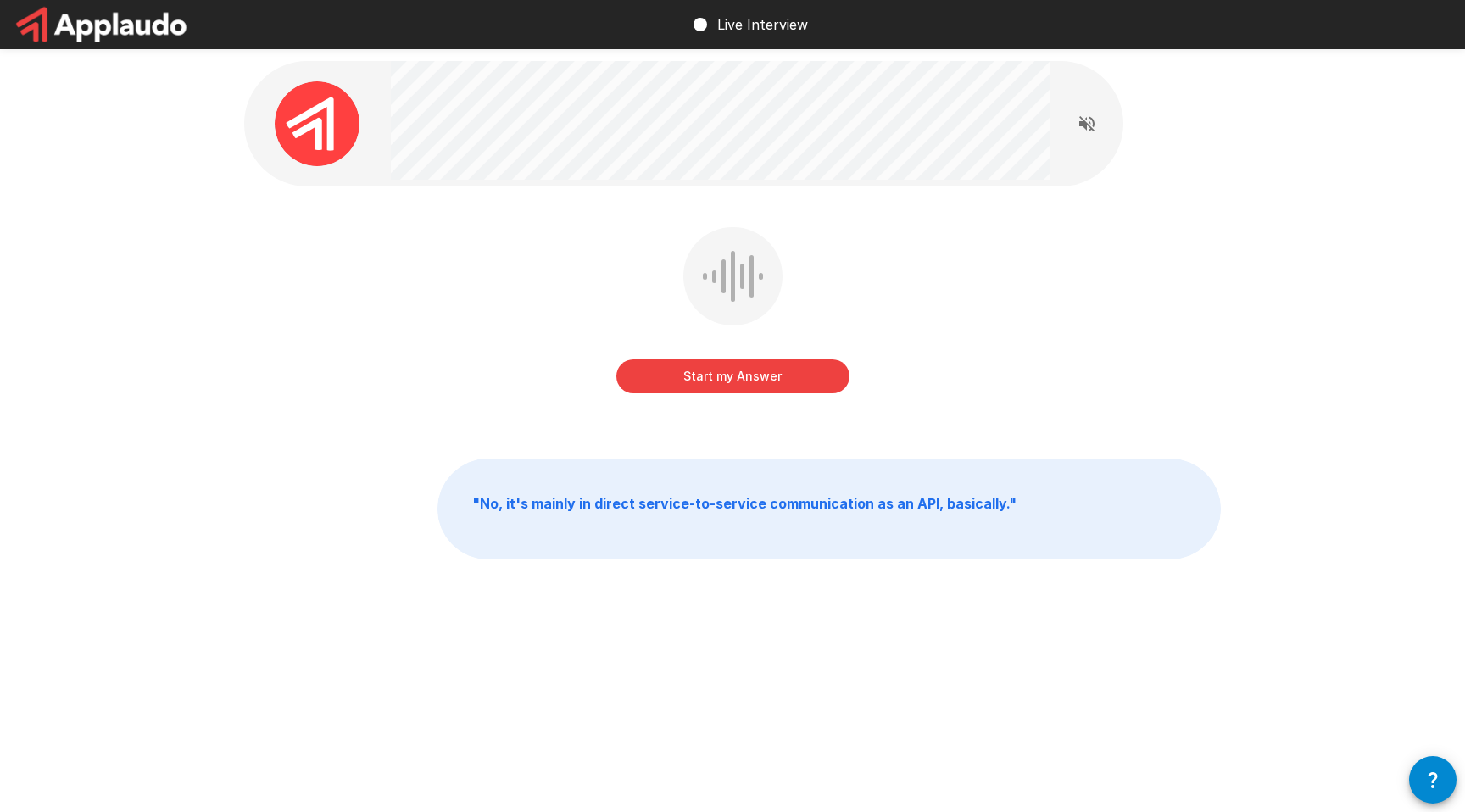
click at [788, 371] on button "Start my Answer" at bounding box center [732, 376] width 233 height 34
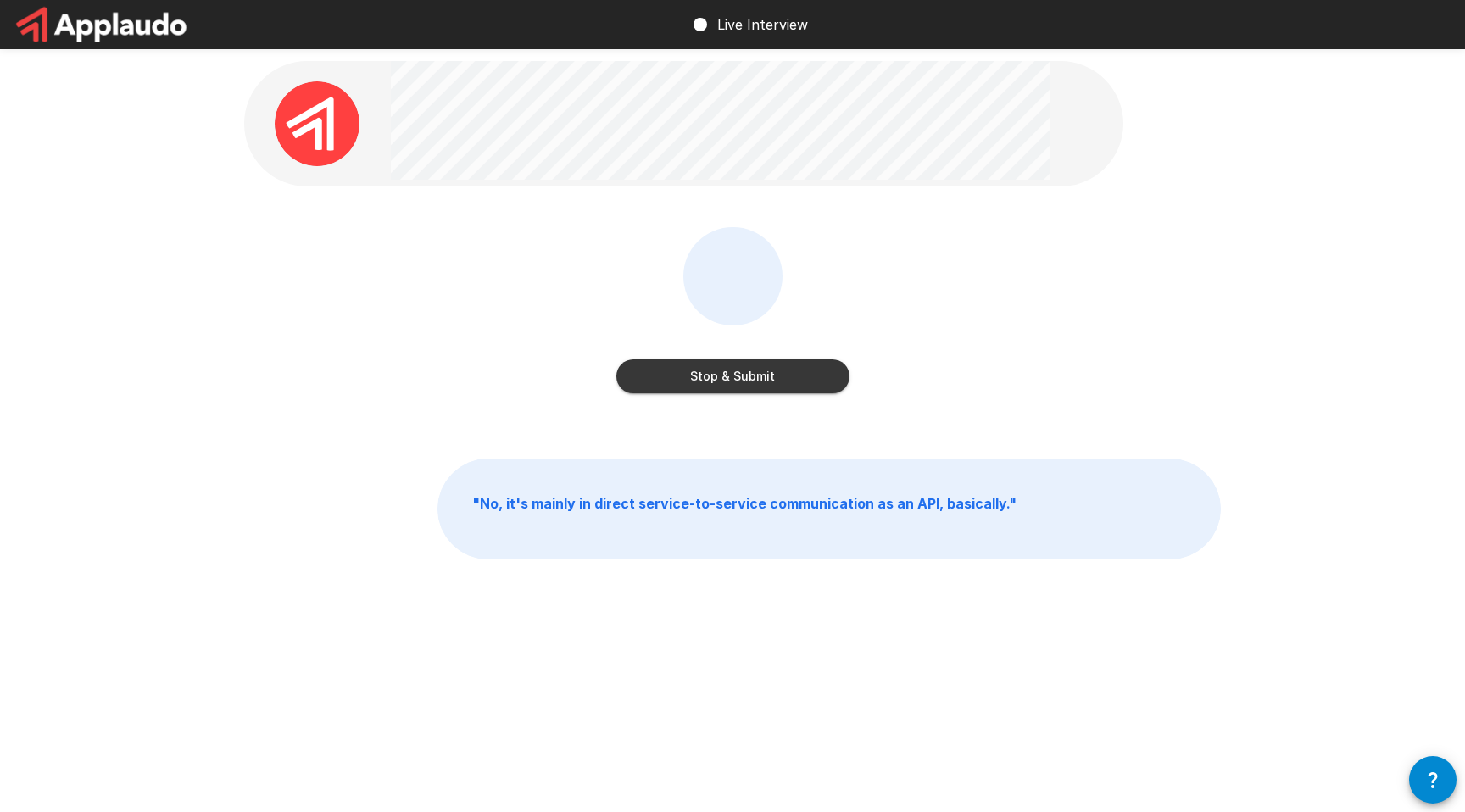
click at [824, 377] on button "Stop & Submit" at bounding box center [732, 376] width 233 height 34
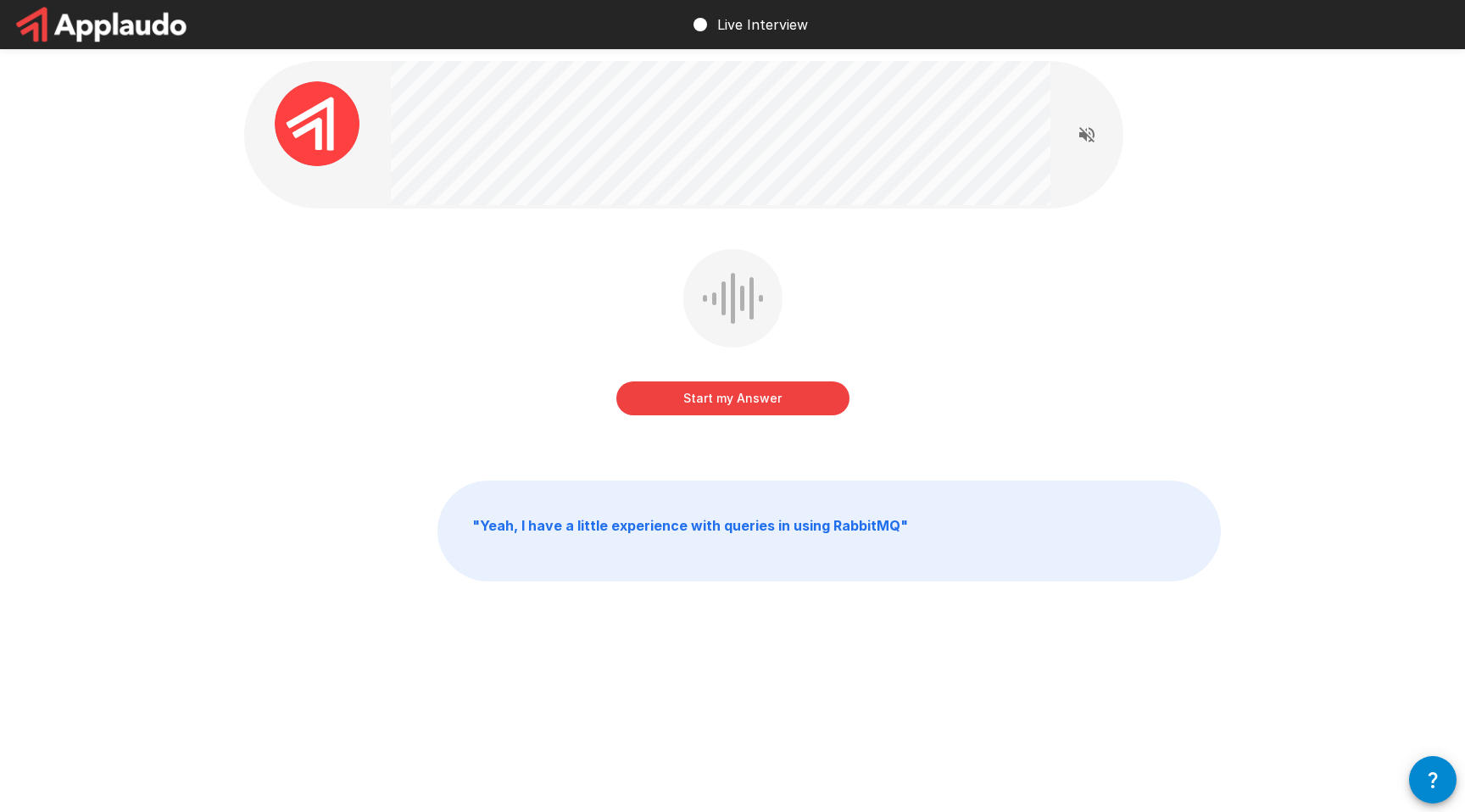
click at [807, 388] on button "Start my Answer" at bounding box center [732, 399] width 233 height 34
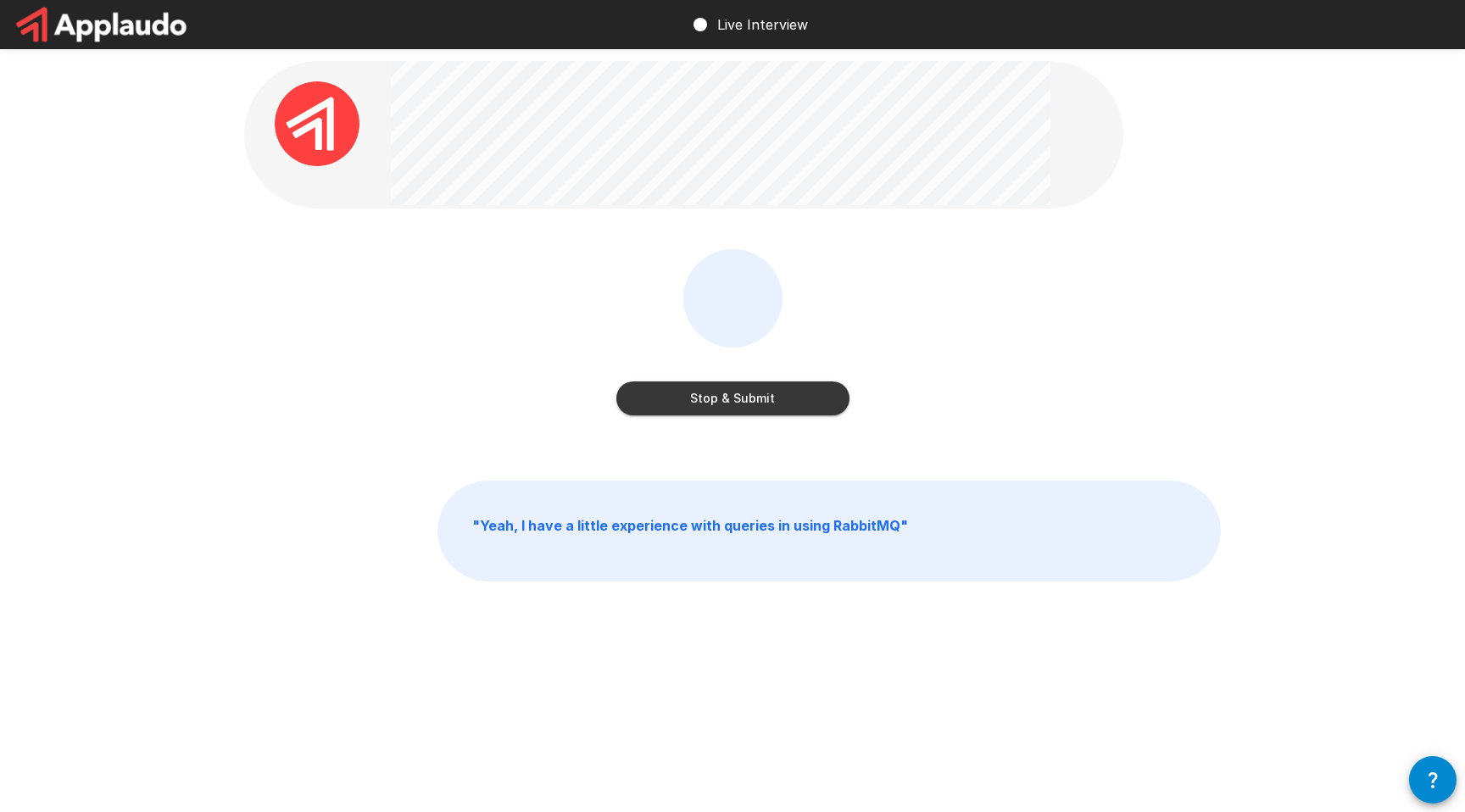
click at [825, 408] on button "Stop & Submit" at bounding box center [732, 399] width 233 height 34
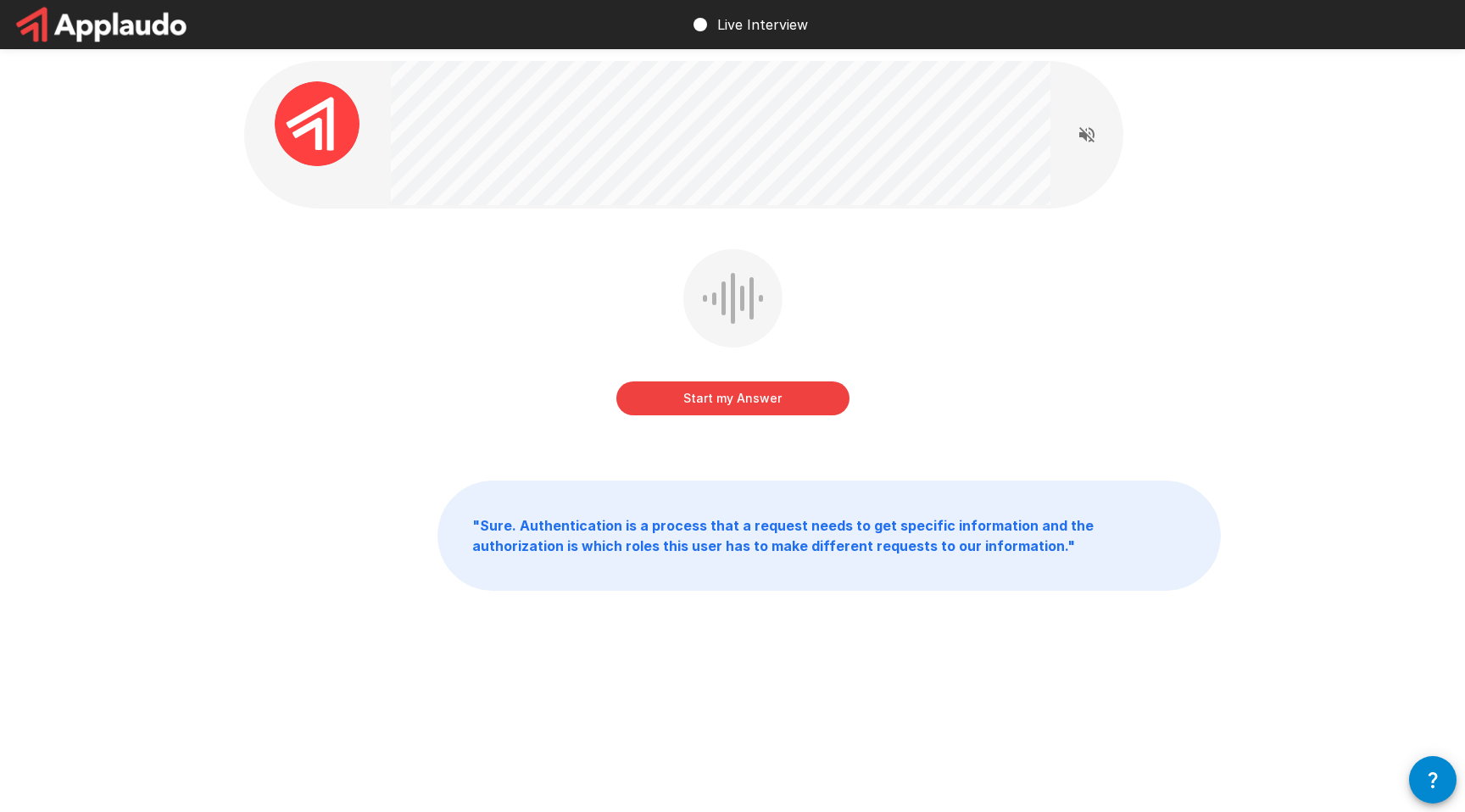
click at [762, 403] on button "Start my Answer" at bounding box center [732, 399] width 233 height 34
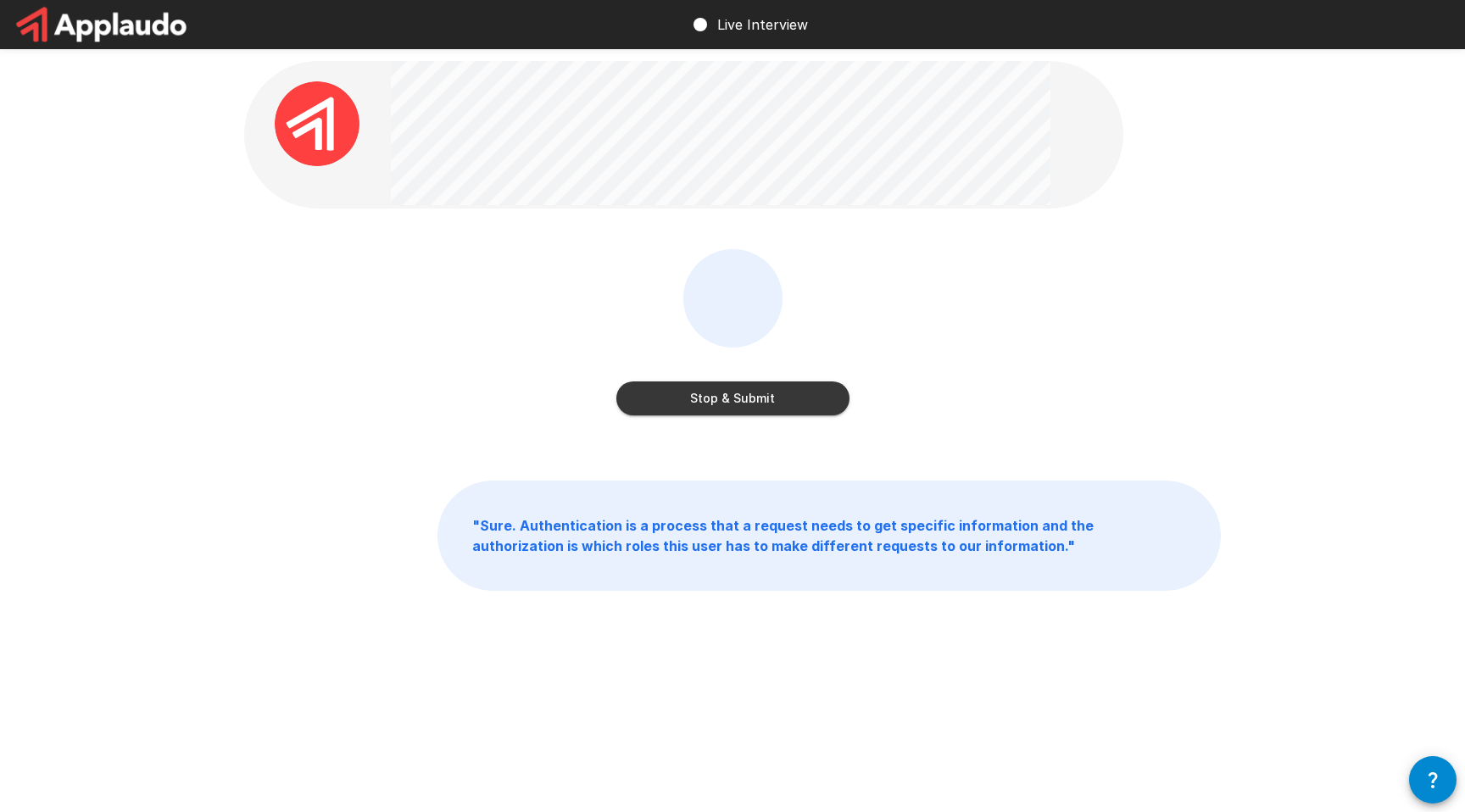
click at [803, 376] on div "Stop & Submit" at bounding box center [732, 382] width 233 height 68
click at [802, 388] on button "Stop & Submit" at bounding box center [732, 399] width 233 height 34
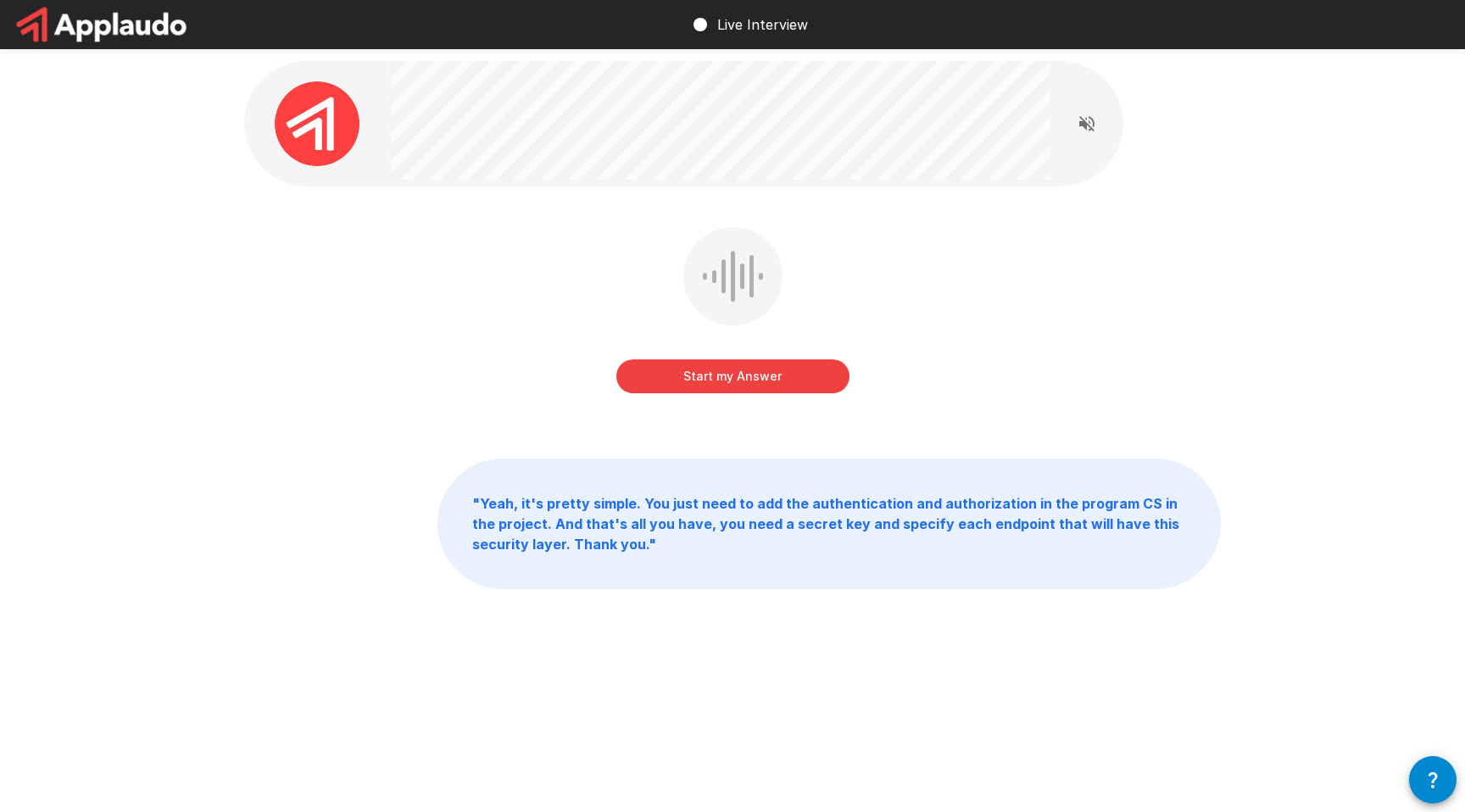
click at [800, 368] on button "Start my Answer" at bounding box center [732, 376] width 233 height 34
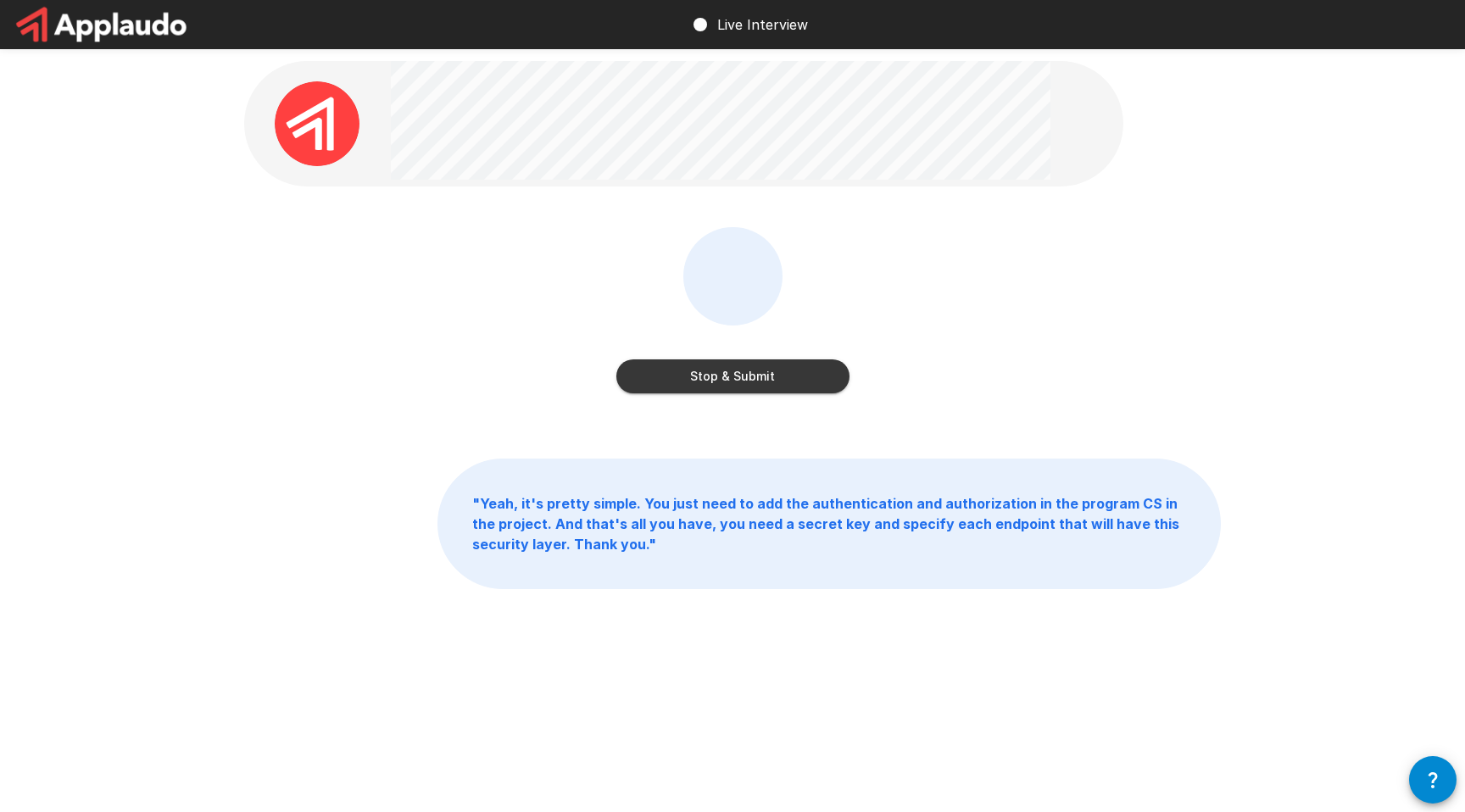
click at [750, 400] on div "Stop & Submit" at bounding box center [732, 322] width 976 height 191
click at [750, 373] on button "Stop & Submit" at bounding box center [732, 376] width 233 height 34
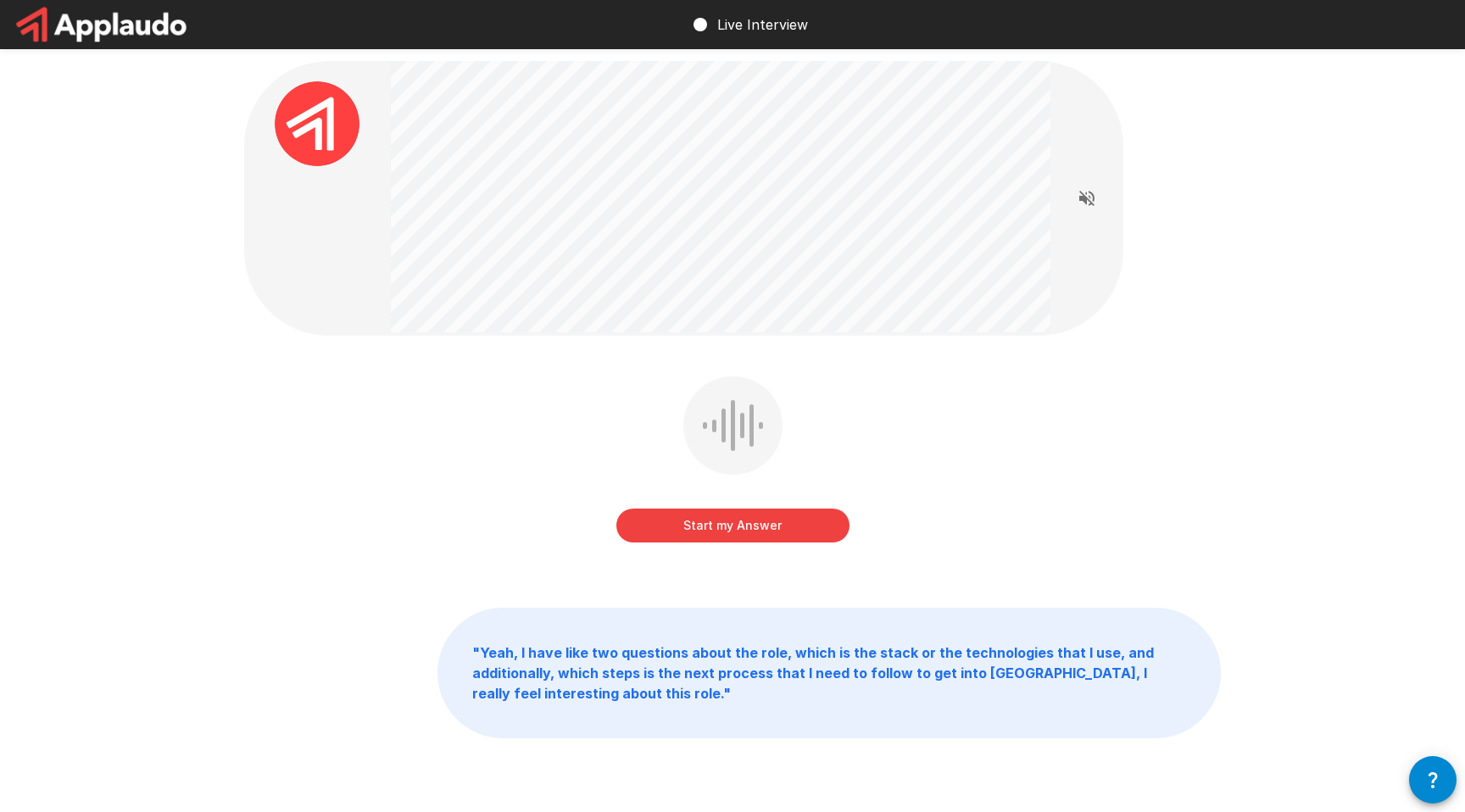
click at [730, 540] on button "Start my Answer" at bounding box center [732, 525] width 233 height 34
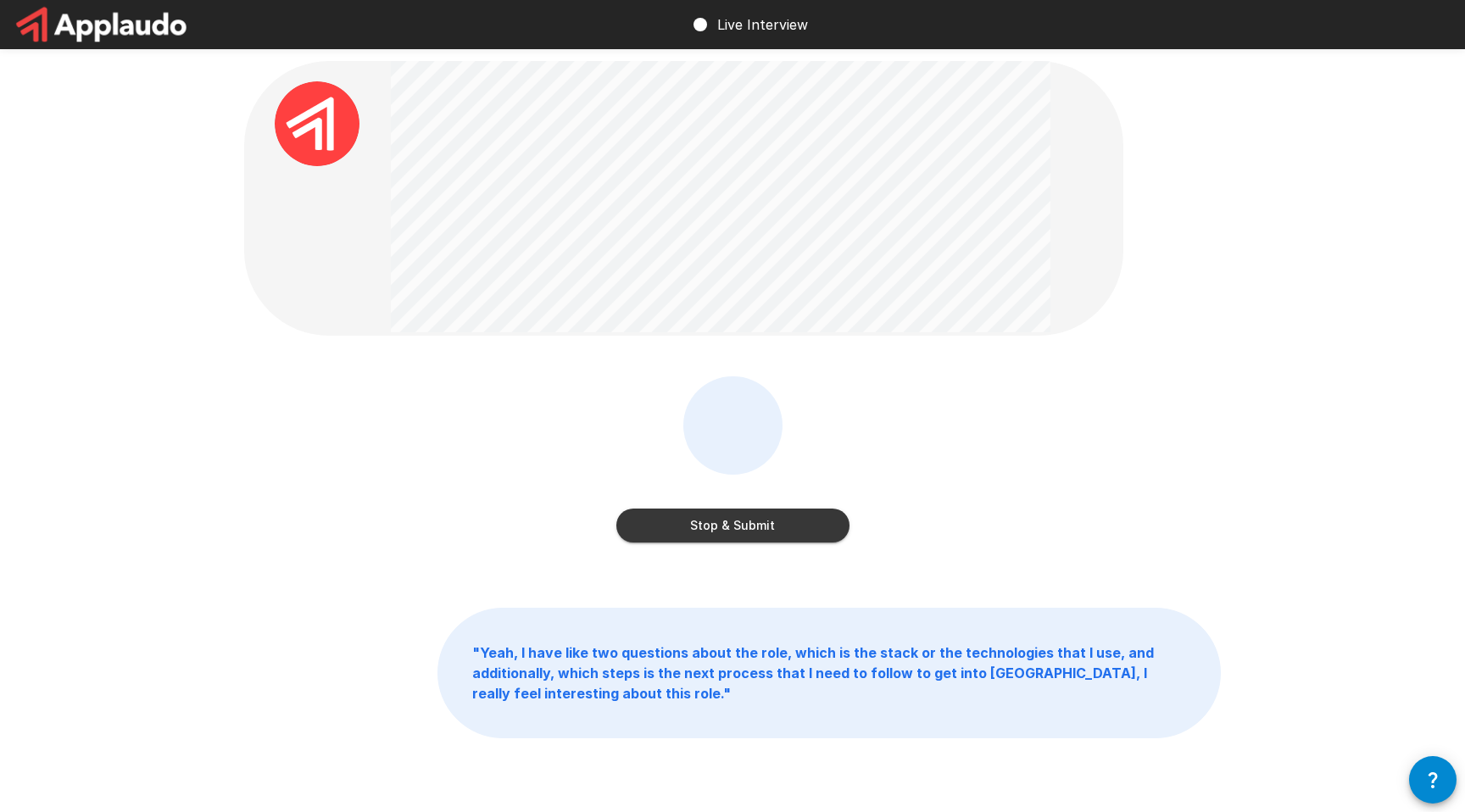
click at [787, 518] on button "Stop & Submit" at bounding box center [732, 525] width 233 height 34
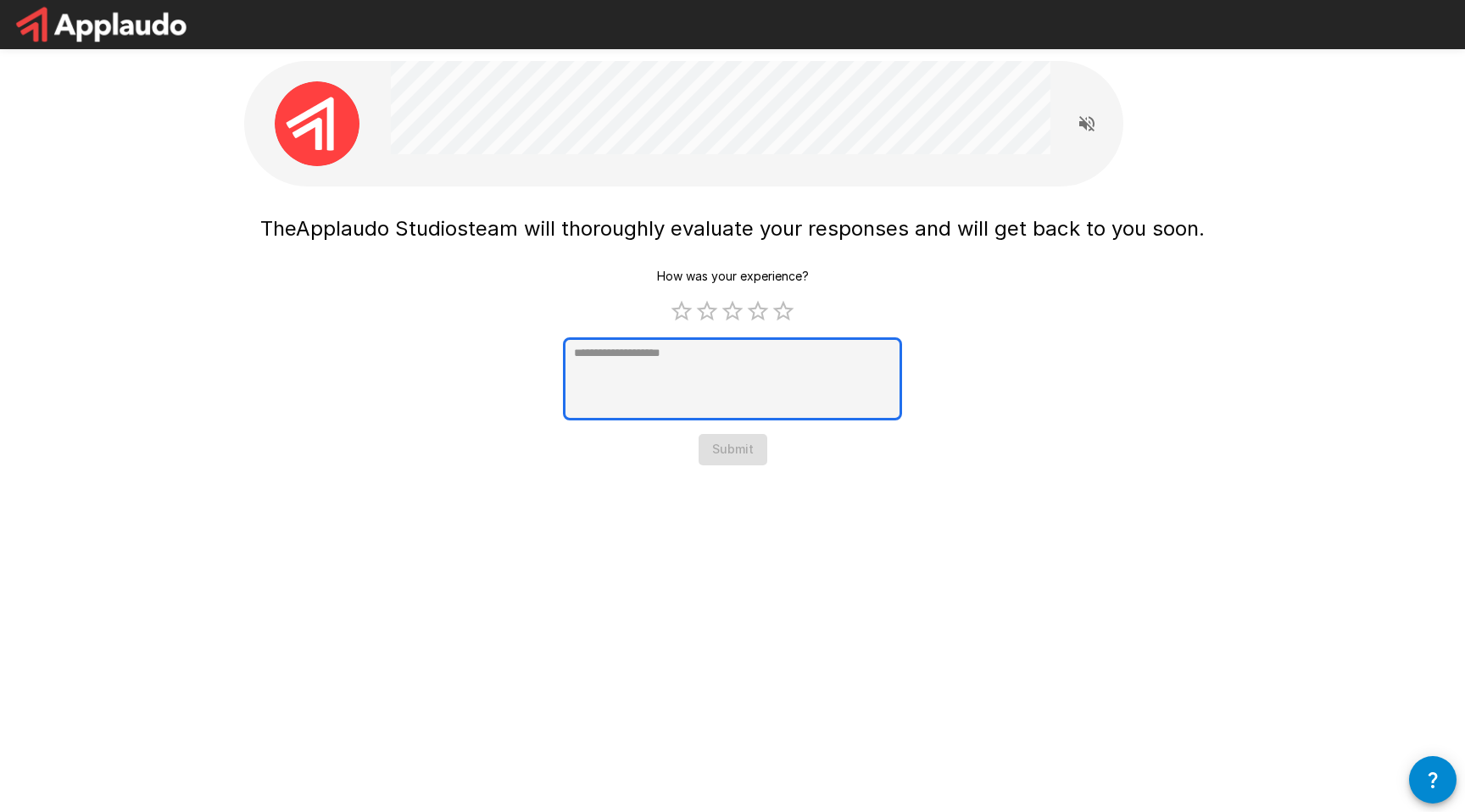
click at [725, 367] on textarea at bounding box center [732, 378] width 339 height 83
type textarea "*"
